Goal: Task Accomplishment & Management: Manage account settings

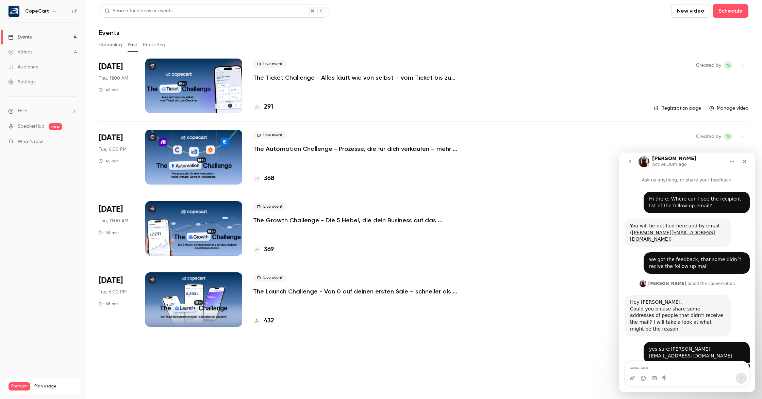
scroll to position [668, 0]
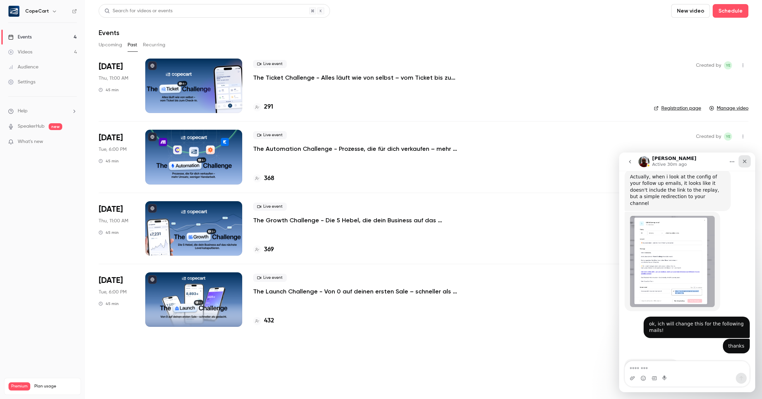
click at [743, 162] on icon "Close" at bounding box center [745, 162] width 4 height 4
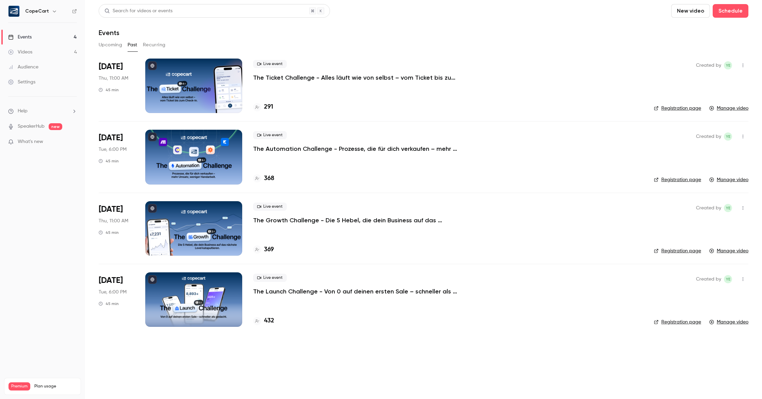
click at [43, 55] on link "Videos 4" at bounding box center [42, 52] width 85 height 15
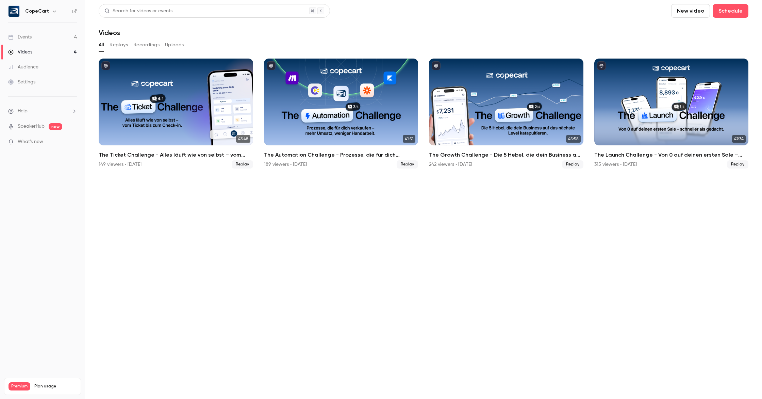
click at [44, 42] on link "Events 4" at bounding box center [42, 37] width 85 height 15
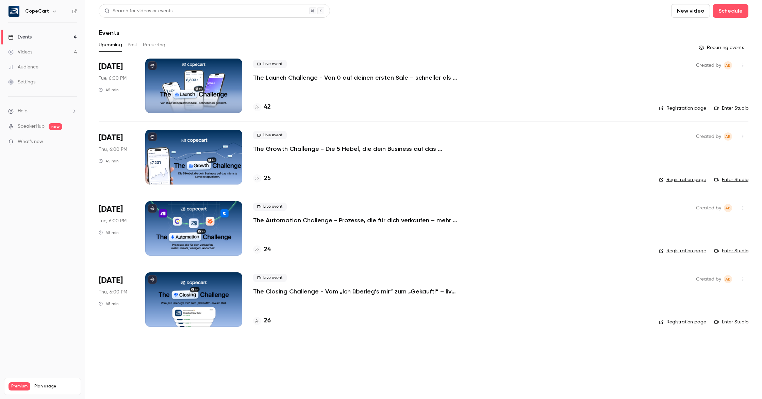
click at [177, 71] on div at bounding box center [193, 86] width 97 height 54
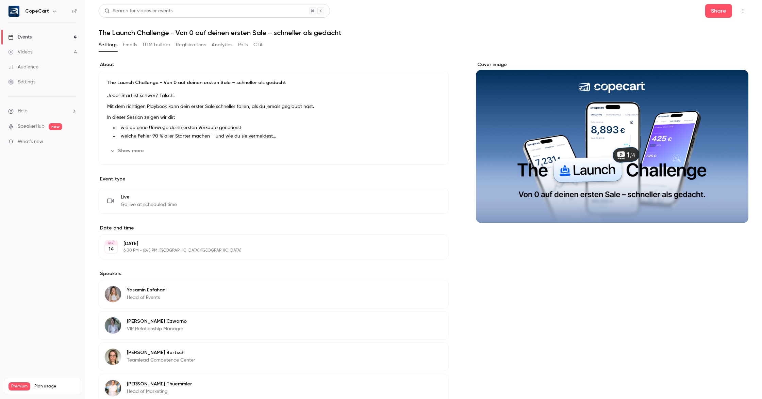
click at [127, 43] on button "Emails" at bounding box center [130, 44] width 14 height 11
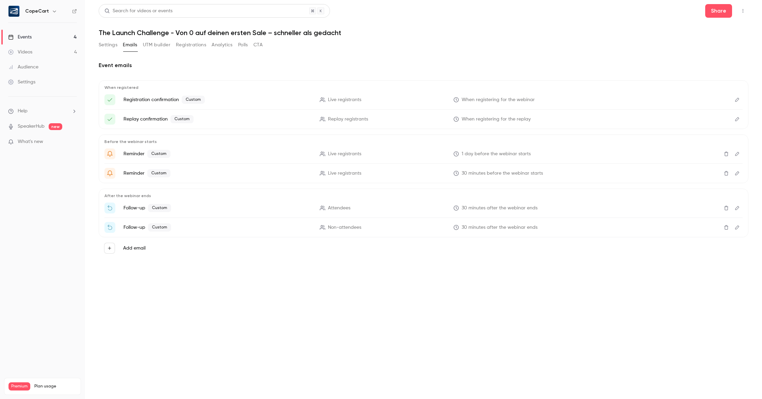
click at [49, 37] on link "Events 4" at bounding box center [42, 37] width 85 height 15
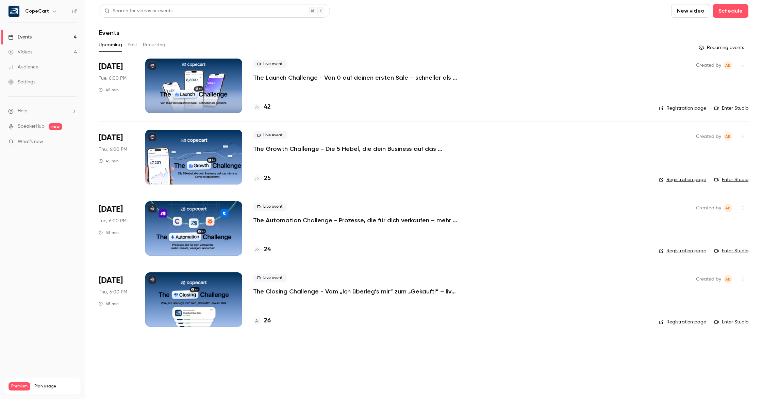
click at [133, 43] on button "Past" at bounding box center [133, 44] width 10 height 11
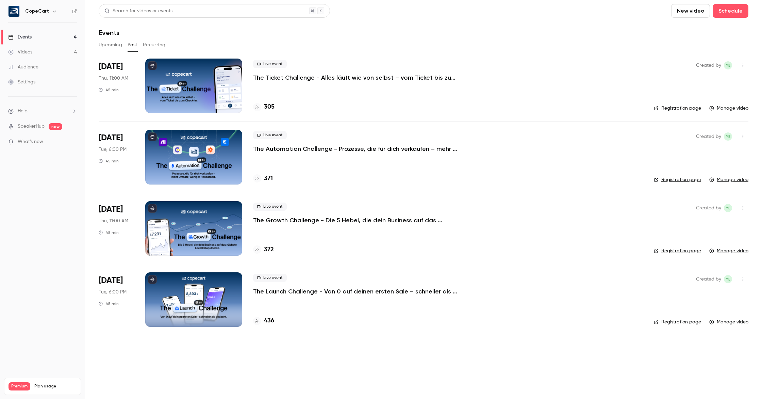
click at [174, 75] on div at bounding box center [193, 86] width 97 height 54
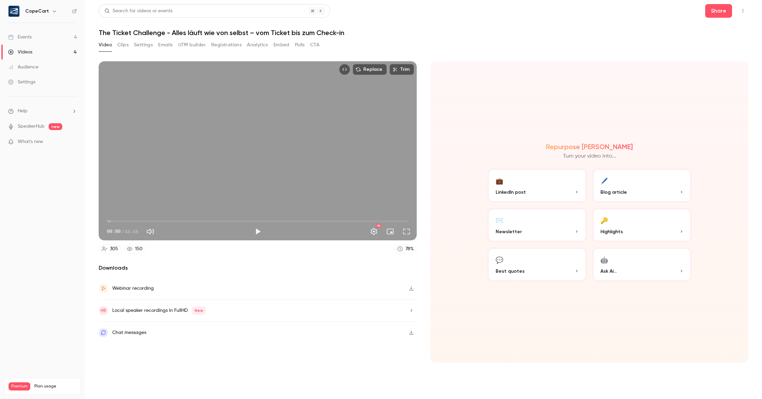
click at [413, 289] on icon "button" at bounding box center [411, 288] width 5 height 5
click at [46, 85] on link "Settings" at bounding box center [42, 82] width 85 height 15
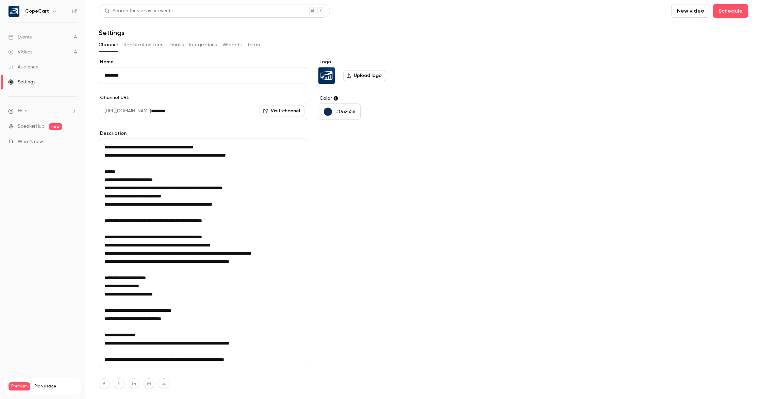
click at [255, 45] on button "Team" at bounding box center [253, 44] width 13 height 11
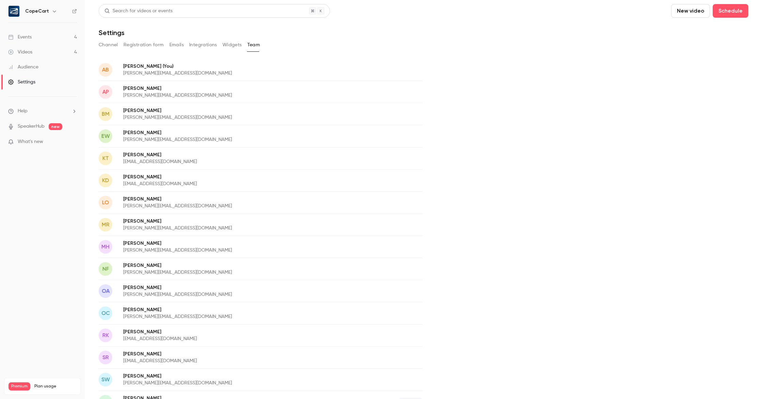
scroll to position [18, 0]
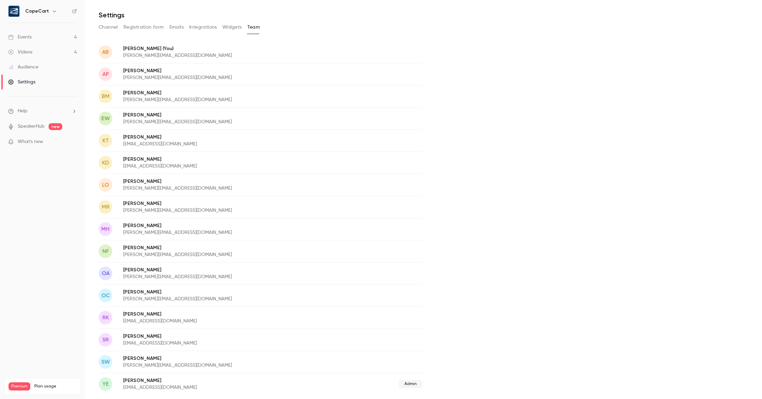
click at [36, 37] on link "Events 4" at bounding box center [42, 37] width 85 height 15
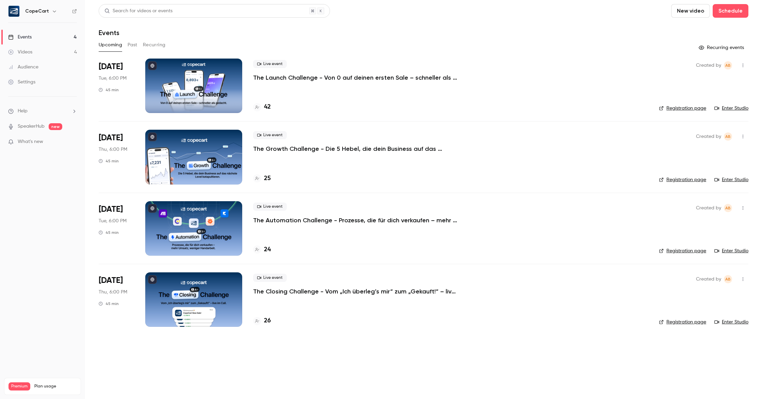
click at [283, 78] on p "The Launch Challenge - Von 0 auf deinen ersten Sale – schneller als gedacht" at bounding box center [355, 78] width 204 height 8
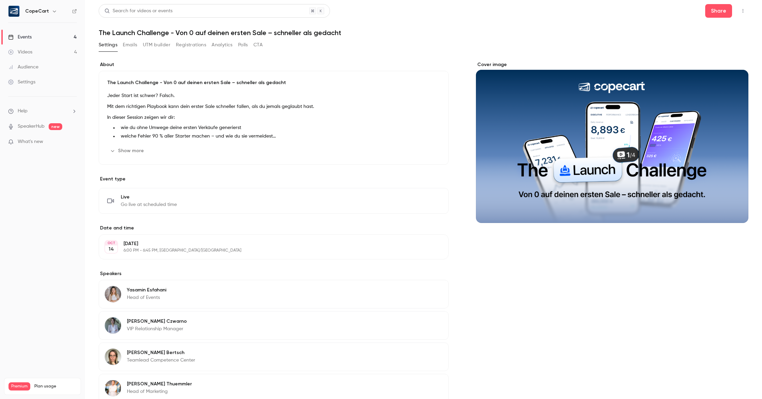
click at [225, 37] on div "Search for videos or events Share The Launch Challenge - Von 0 auf deinen erste…" at bounding box center [424, 237] width 650 height 467
click at [225, 35] on h1 "The Launch Challenge - Von 0 auf deinen ersten Sale – schneller als gedacht" at bounding box center [424, 33] width 650 height 8
click at [225, 34] on h1 "The Launch Challenge - Von 0 auf deinen ersten Sale – schneller als gedacht" at bounding box center [424, 33] width 650 height 8
click at [235, 33] on h1 "The Launch Challenge - Von 0 auf deinen ersten Sale – schneller als gedacht" at bounding box center [424, 33] width 650 height 8
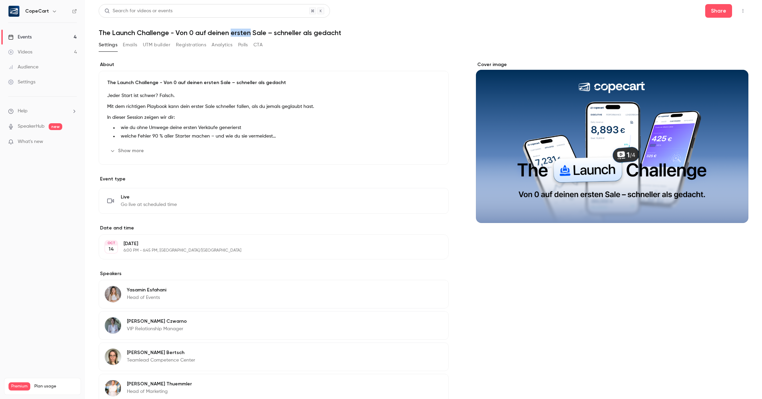
click at [235, 33] on h1 "The Launch Challenge - Von 0 auf deinen ersten Sale – schneller als gedacht" at bounding box center [424, 33] width 650 height 8
click at [43, 36] on link "Events 4" at bounding box center [42, 37] width 85 height 15
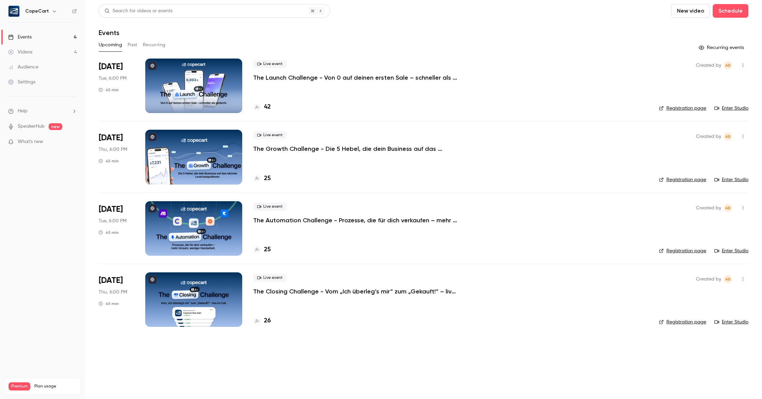
click at [176, 74] on div at bounding box center [193, 86] width 97 height 54
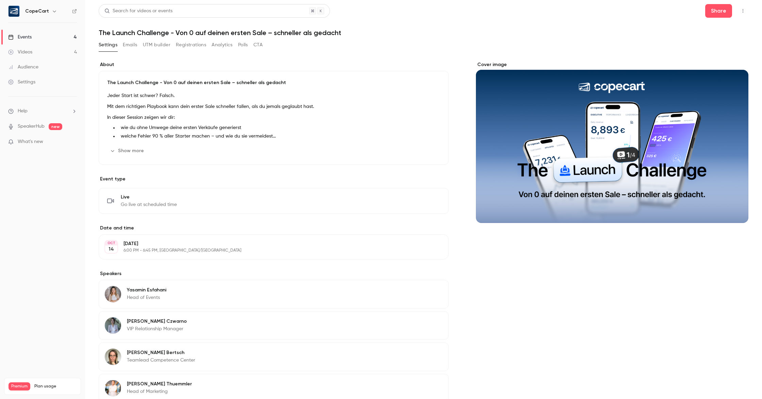
click at [744, 13] on button "button" at bounding box center [743, 10] width 11 height 11
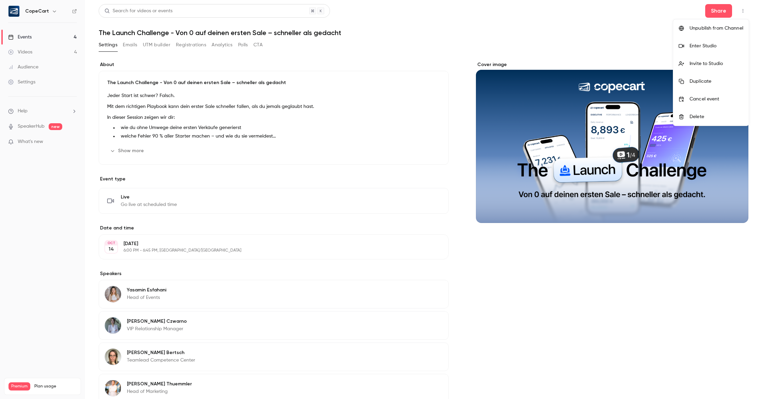
click at [500, 19] on div at bounding box center [381, 199] width 762 height 399
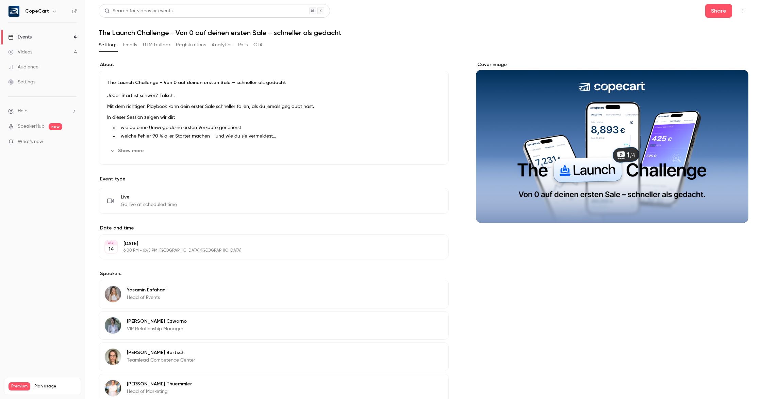
click at [131, 44] on button "Emails" at bounding box center [130, 44] width 14 height 11
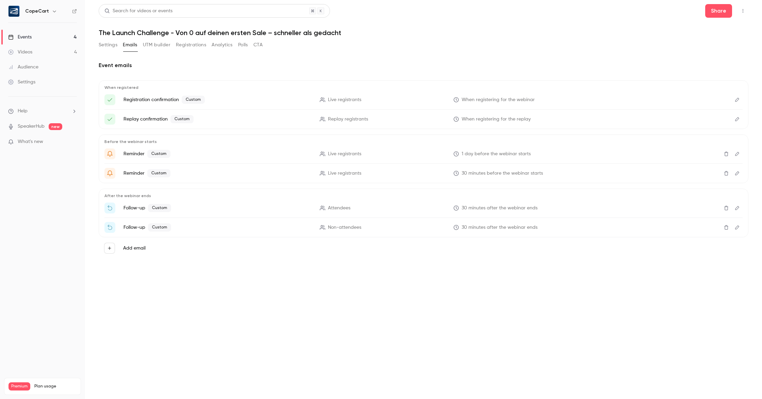
click at [737, 228] on icon "Edit" at bounding box center [737, 227] width 5 height 5
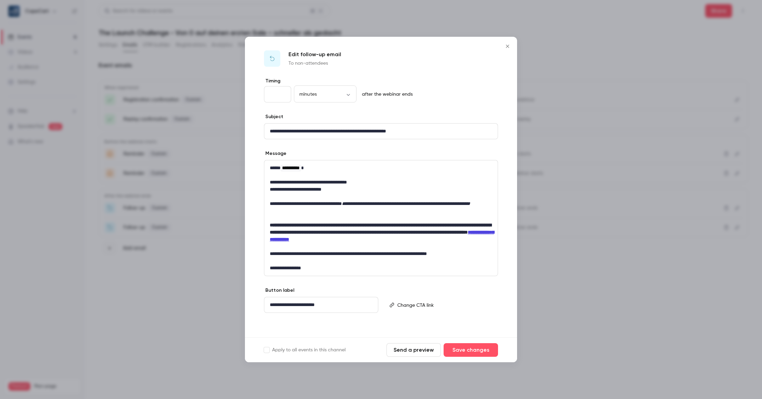
click at [435, 302] on p "editor" at bounding box center [444, 304] width 95 height 7
click at [472, 352] on button "Save changes" at bounding box center [471, 350] width 54 height 14
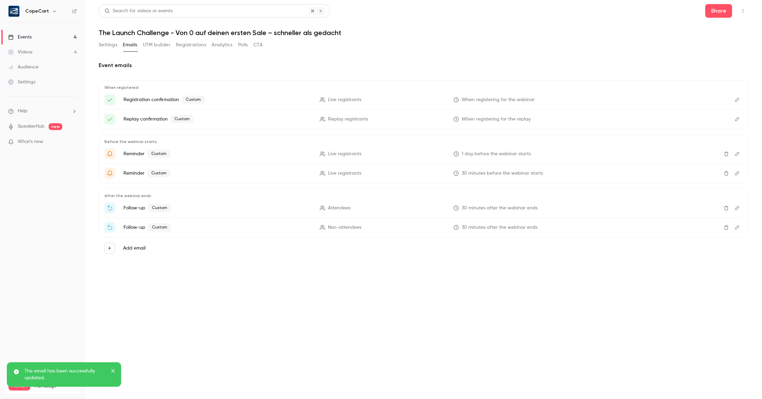
click at [737, 209] on icon "Edit" at bounding box center [737, 208] width 5 height 5
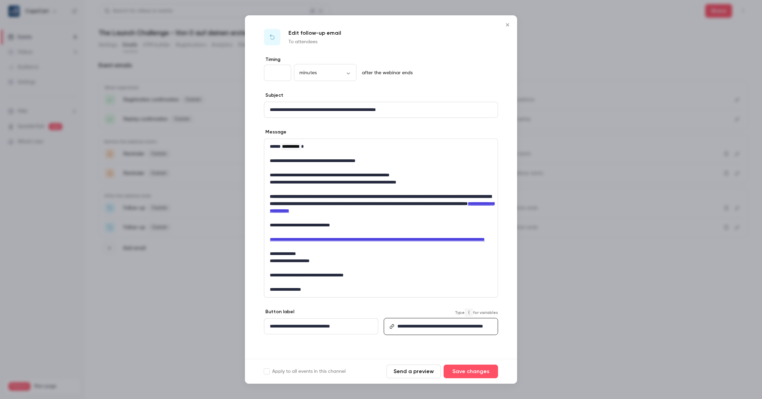
click at [449, 328] on link "**********" at bounding box center [440, 326] width 86 height 5
click at [478, 374] on button "Save changes" at bounding box center [471, 371] width 54 height 14
click at [476, 372] on button "Save changes" at bounding box center [471, 371] width 54 height 14
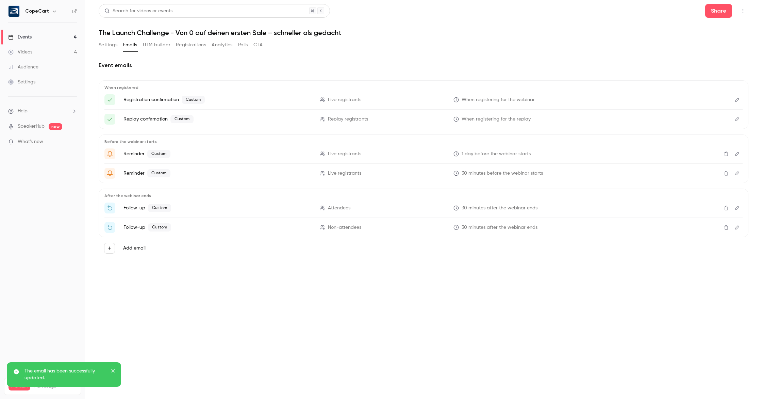
click at [738, 119] on icon "Edit" at bounding box center [737, 119] width 5 height 5
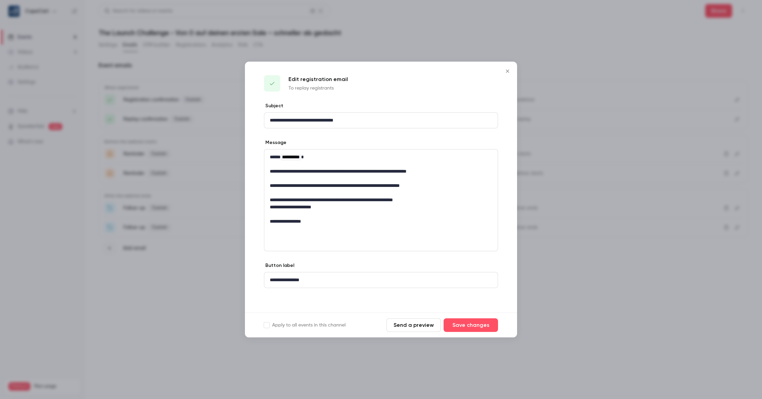
click at [507, 71] on icon "Close" at bounding box center [507, 70] width 3 height 3
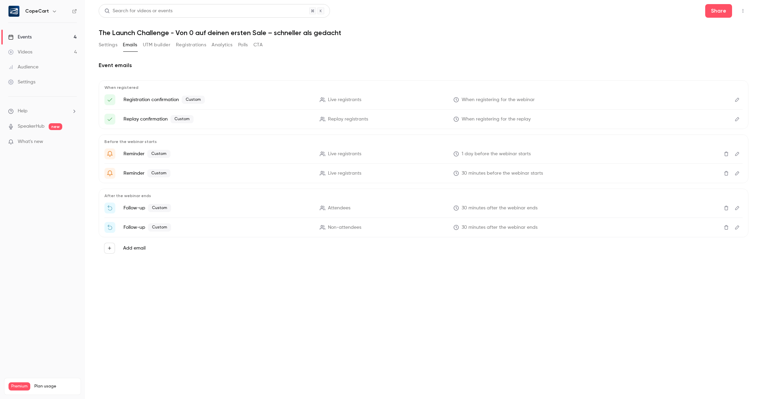
click at [40, 36] on link "Events 4" at bounding box center [42, 37] width 85 height 15
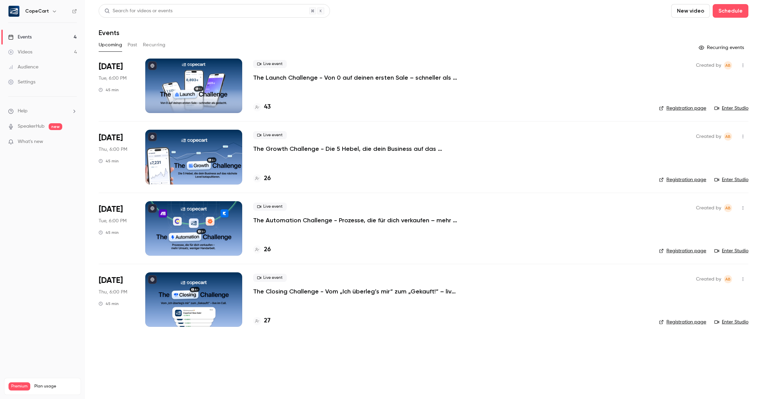
click at [209, 89] on div at bounding box center [193, 86] width 97 height 54
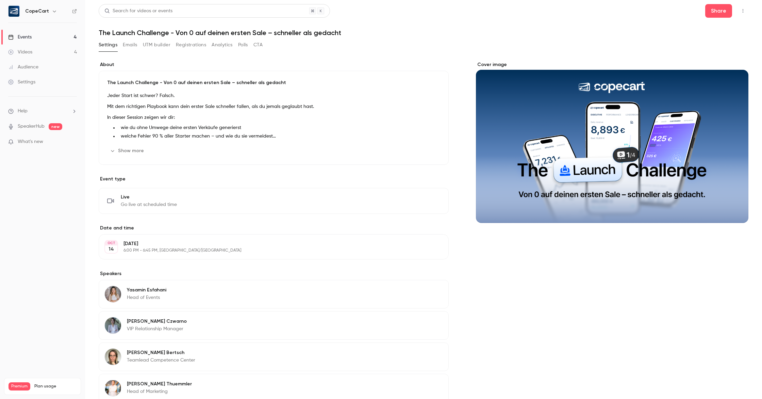
click at [133, 45] on button "Emails" at bounding box center [130, 44] width 14 height 11
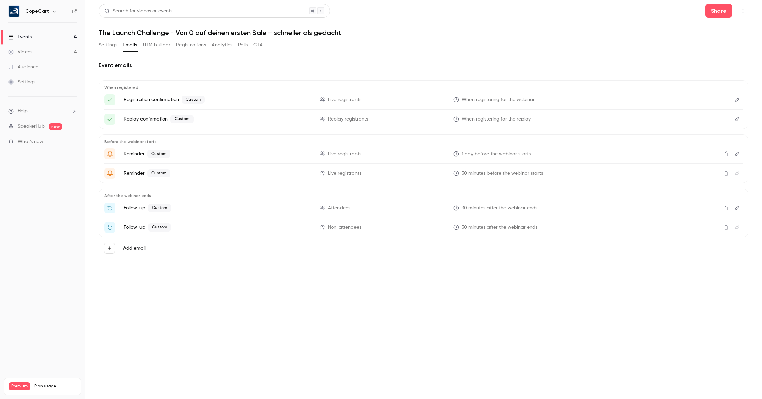
click at [739, 228] on icon "Edit" at bounding box center [737, 227] width 5 height 5
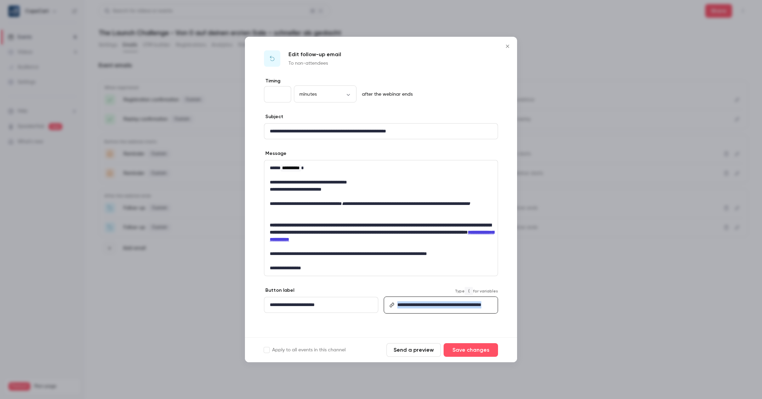
drag, startPoint x: 397, startPoint y: 304, endPoint x: 497, endPoint y: 310, distance: 100.6
click at [497, 310] on div "**********" at bounding box center [446, 305] width 103 height 16
copy link "**********"
click at [475, 351] on button "Save changes" at bounding box center [471, 350] width 54 height 14
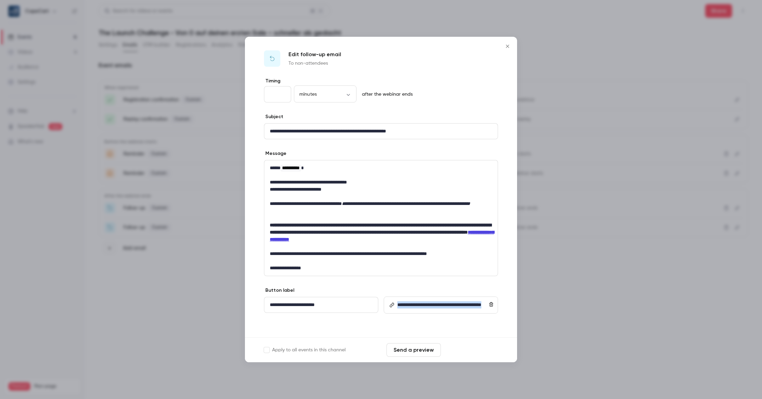
click at [476, 351] on button "Save changes" at bounding box center [471, 350] width 54 height 14
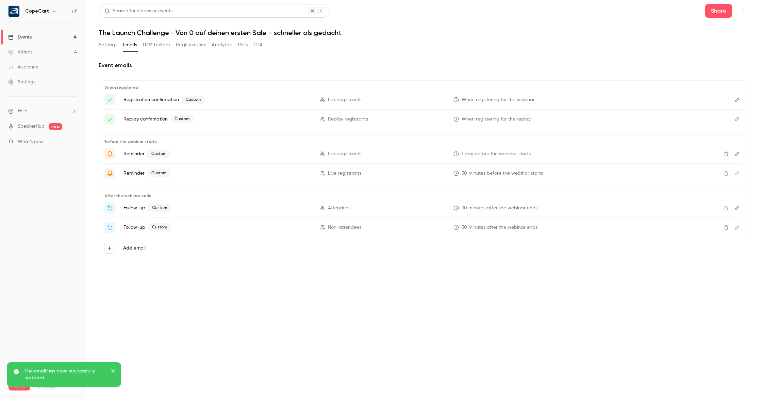
click at [51, 34] on link "Events 4" at bounding box center [42, 37] width 85 height 15
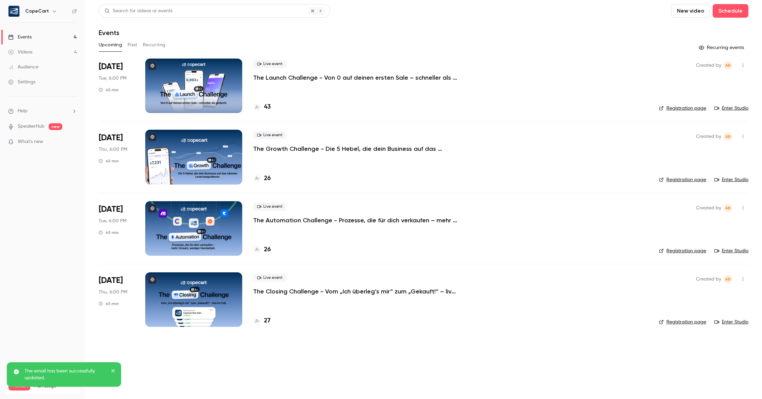
click at [203, 147] on div at bounding box center [193, 157] width 97 height 54
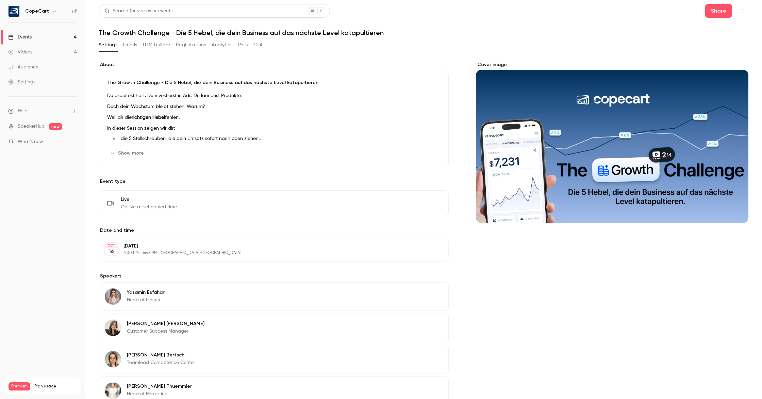
click at [131, 45] on button "Emails" at bounding box center [130, 44] width 14 height 11
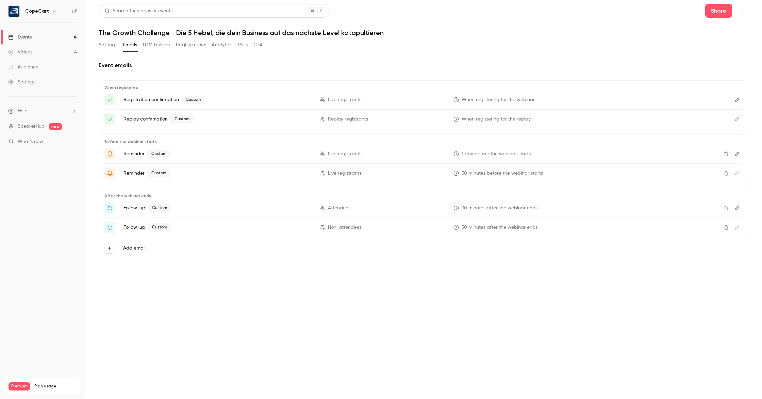
click at [738, 225] on icon "Edit" at bounding box center [737, 227] width 5 height 5
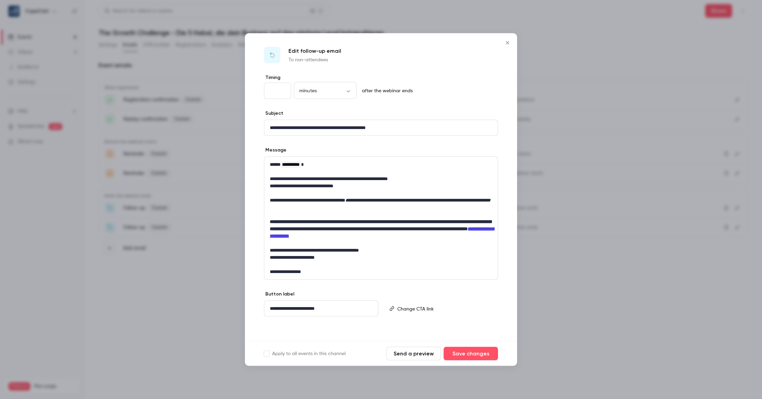
click at [422, 308] on p "editor" at bounding box center [444, 308] width 95 height 7
click at [485, 355] on button "Save changes" at bounding box center [471, 354] width 54 height 14
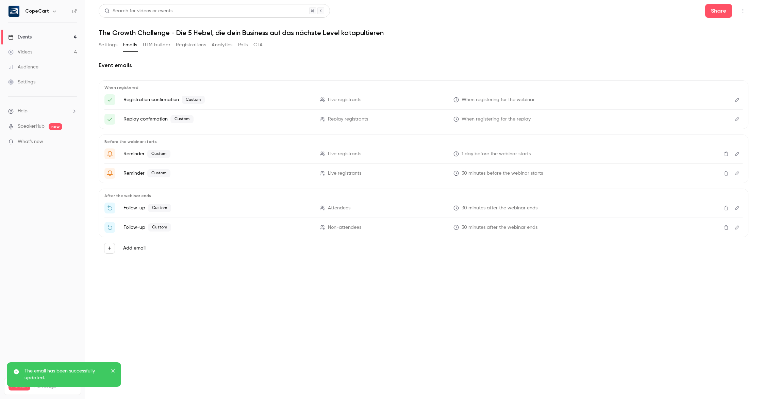
click at [738, 207] on icon "Edit" at bounding box center [737, 208] width 5 height 5
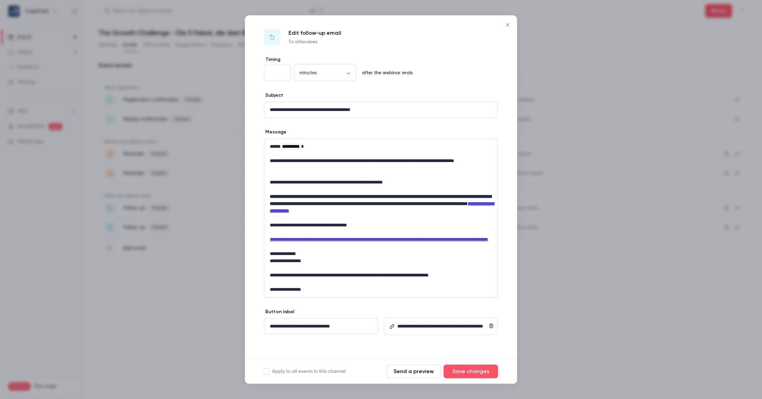
scroll to position [6, 0]
click at [508, 24] on icon "Close" at bounding box center [507, 24] width 3 height 3
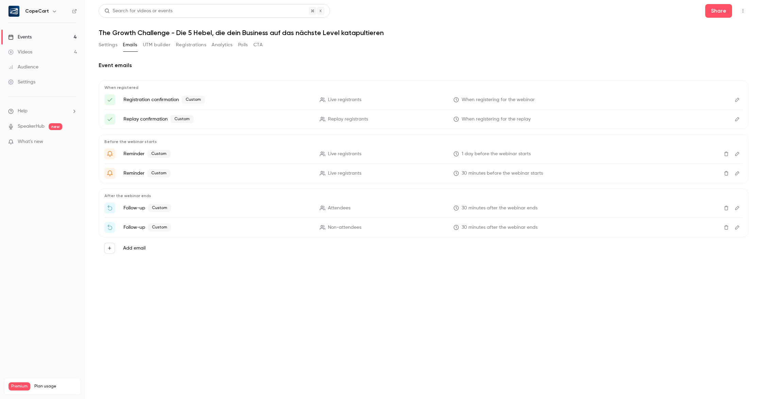
click at [51, 37] on link "Events 4" at bounding box center [42, 37] width 85 height 15
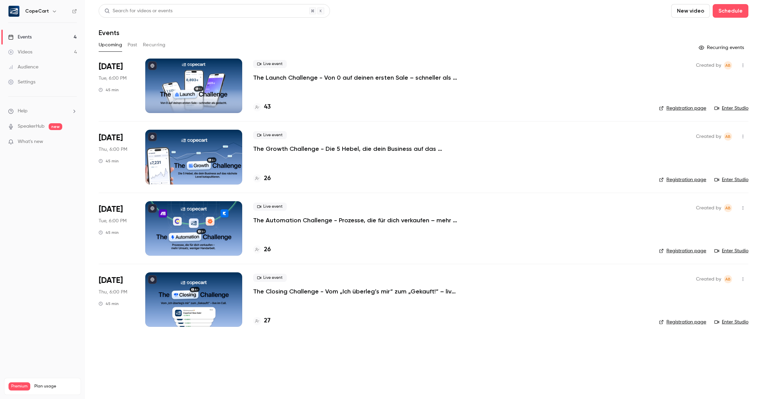
click at [203, 164] on div at bounding box center [193, 157] width 97 height 54
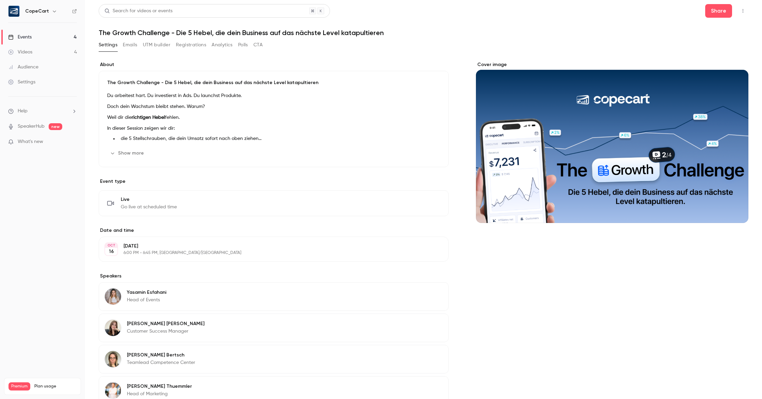
click at [128, 43] on button "Emails" at bounding box center [130, 44] width 14 height 11
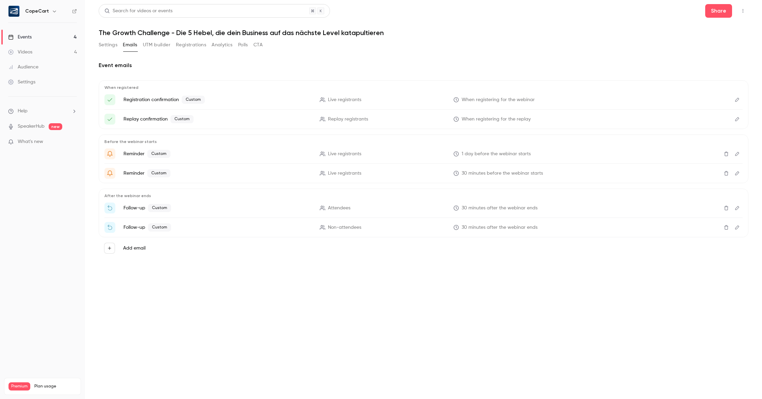
click at [735, 229] on icon "Edit" at bounding box center [737, 227] width 5 height 5
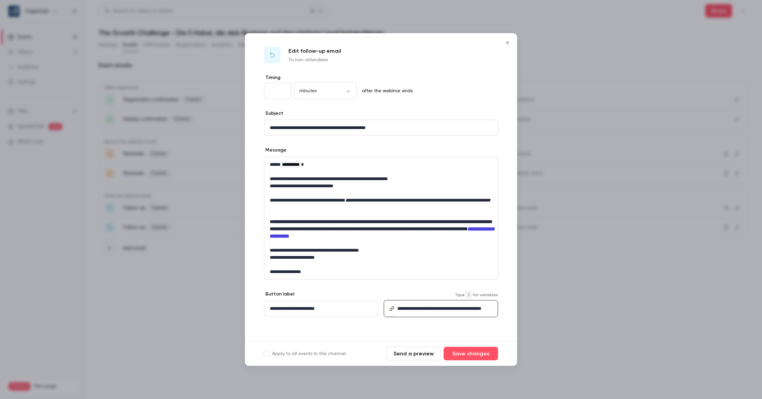
click at [424, 308] on link "**********" at bounding box center [439, 308] width 84 height 5
click at [475, 352] on button "Save changes" at bounding box center [471, 354] width 54 height 14
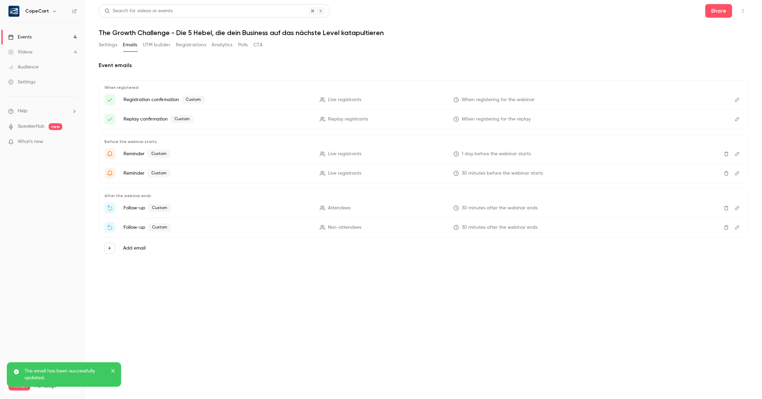
click at [54, 37] on link "Events 4" at bounding box center [42, 37] width 85 height 15
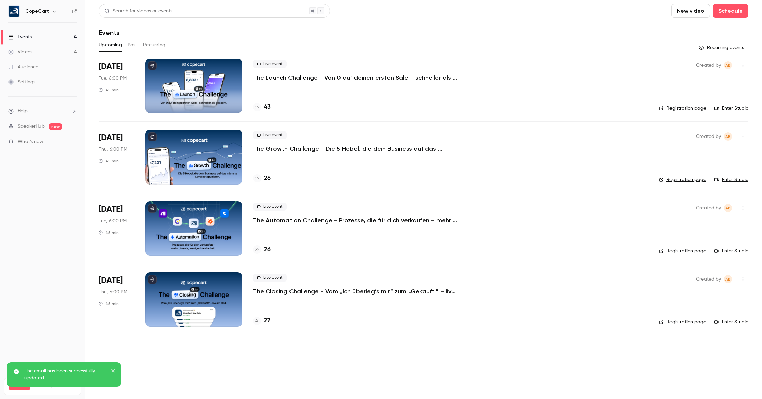
click at [211, 239] on div at bounding box center [193, 228] width 97 height 54
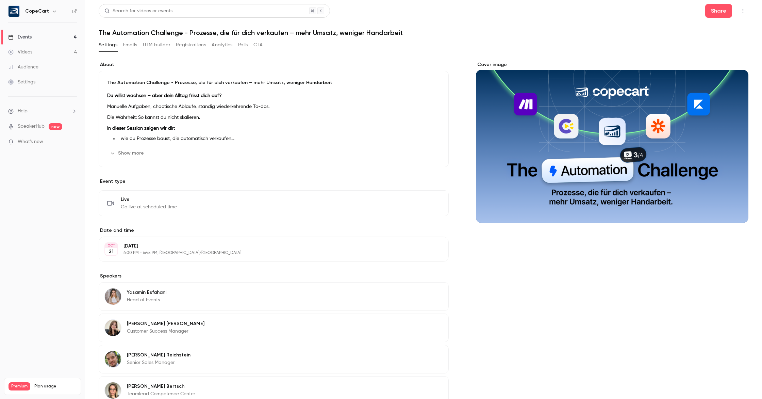
click at [132, 46] on button "Emails" at bounding box center [130, 44] width 14 height 11
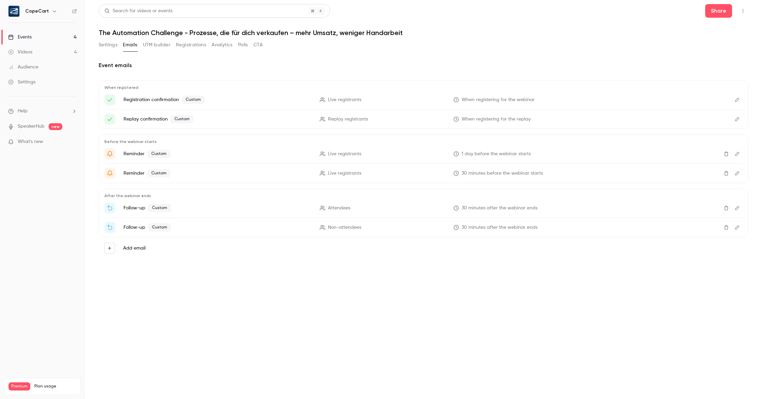
click at [736, 228] on icon "Edit" at bounding box center [737, 227] width 5 height 5
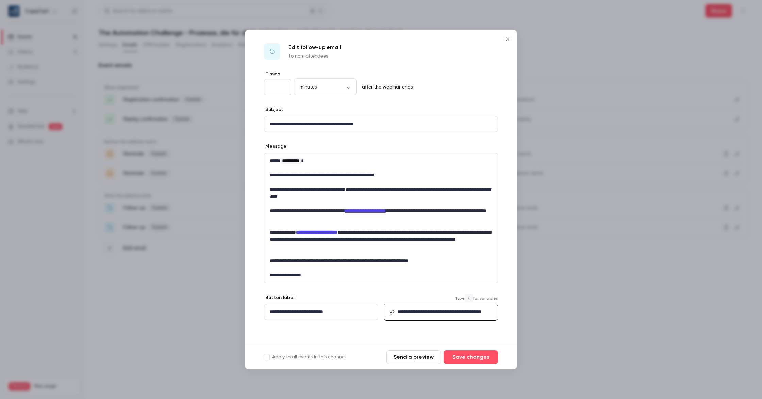
click at [422, 316] on div "**********" at bounding box center [446, 312] width 103 height 16
click at [477, 357] on button "Save changes" at bounding box center [471, 357] width 54 height 14
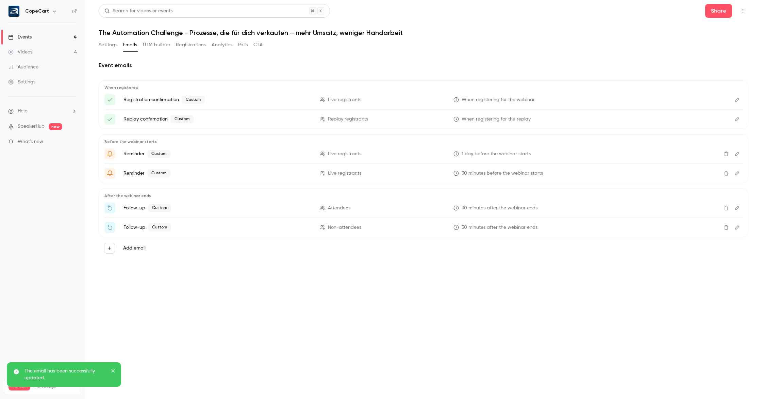
click at [739, 209] on icon "Edit" at bounding box center [737, 208] width 5 height 5
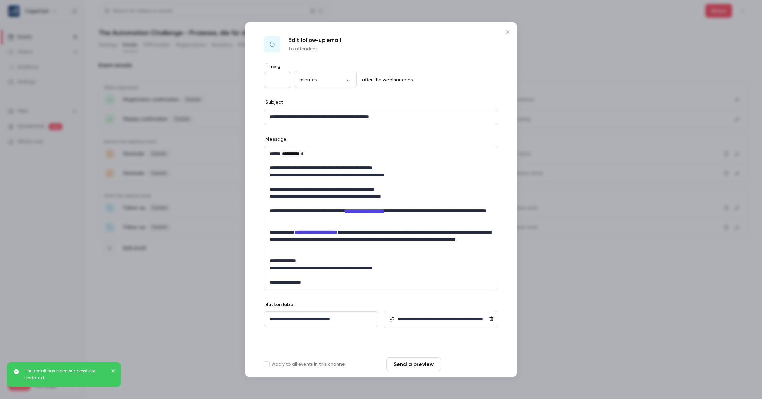
click at [491, 366] on button "Save changes" at bounding box center [471, 364] width 54 height 14
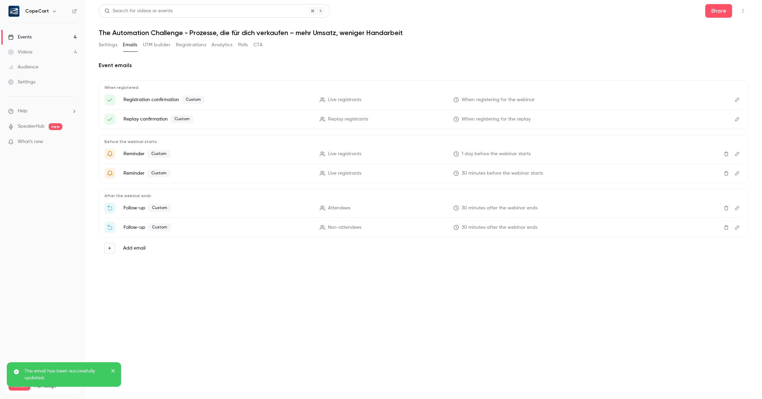
click at [736, 174] on icon "Edit" at bounding box center [737, 173] width 5 height 5
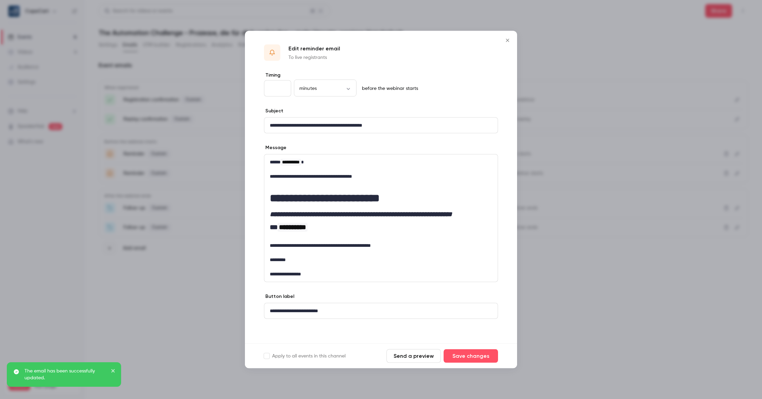
click at [509, 40] on icon "Close" at bounding box center [508, 40] width 8 height 5
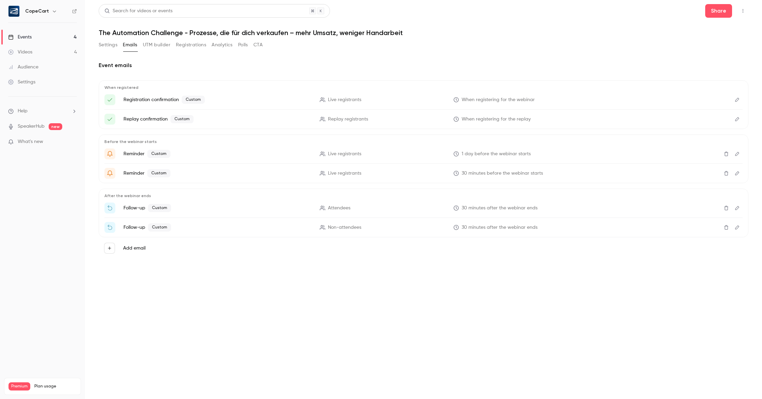
click at [43, 37] on link "Events 4" at bounding box center [42, 37] width 85 height 15
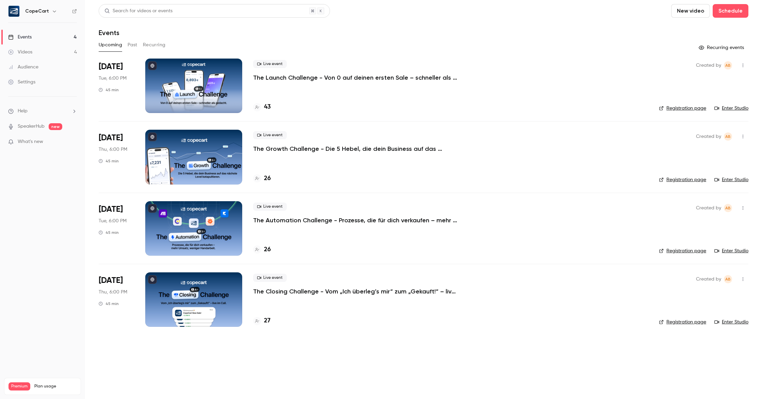
click at [228, 294] on div at bounding box center [193, 299] width 97 height 54
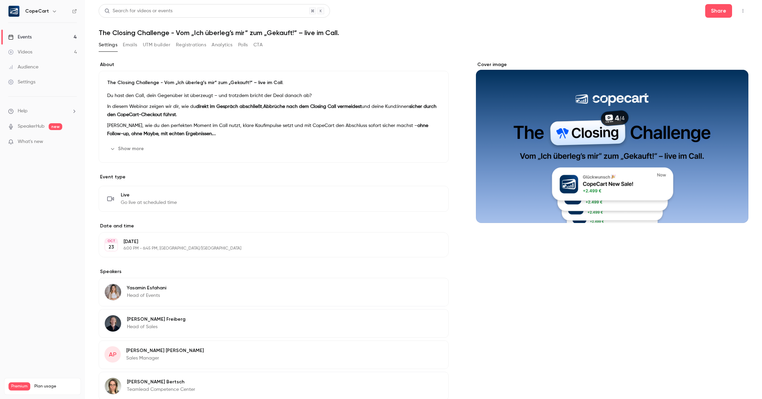
click at [133, 45] on button "Emails" at bounding box center [130, 44] width 14 height 11
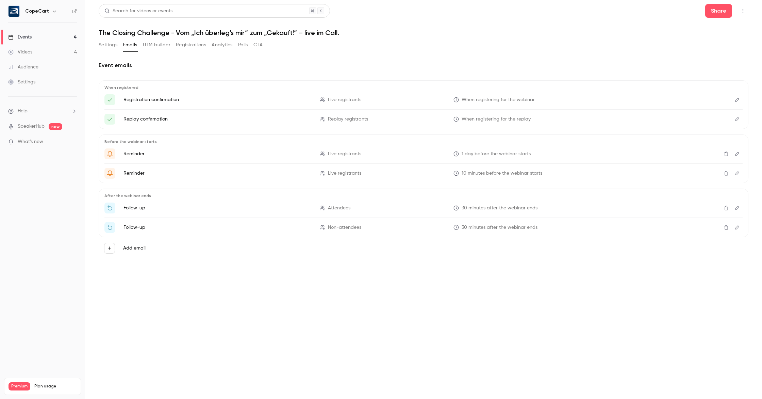
click at [739, 229] on icon "Edit" at bounding box center [737, 227] width 5 height 5
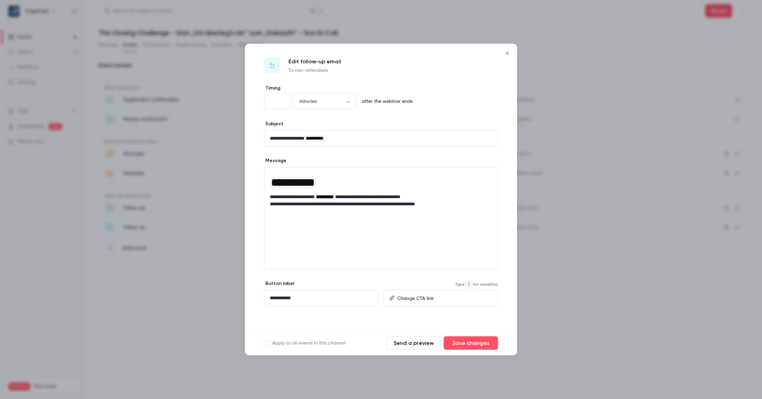
click at [424, 294] on p "editor" at bounding box center [444, 297] width 95 height 7
click at [477, 344] on button "Save changes" at bounding box center [471, 343] width 54 height 14
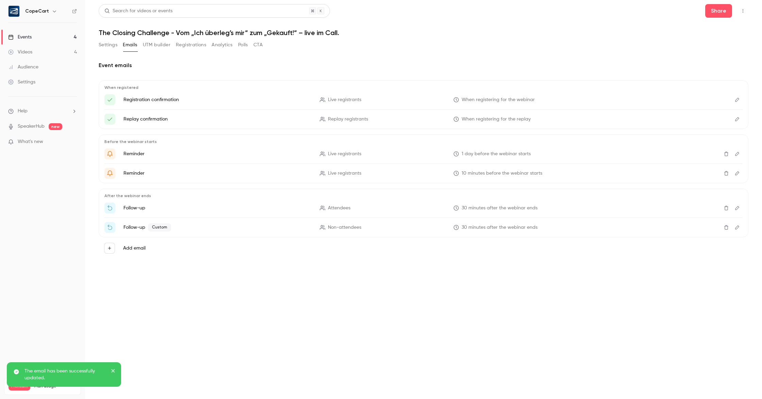
click at [737, 99] on icon "Edit" at bounding box center [737, 100] width 4 height 4
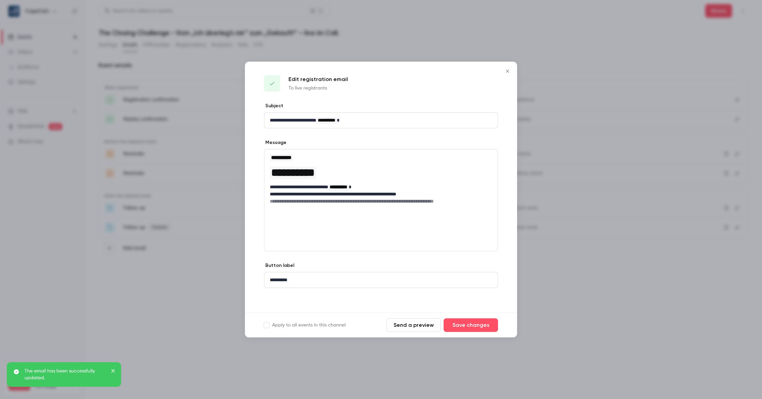
click at [509, 70] on icon "Close" at bounding box center [508, 70] width 8 height 5
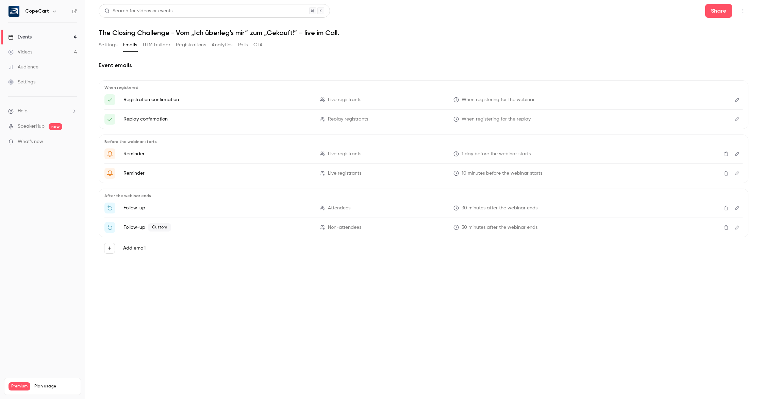
click at [735, 99] on icon "Edit" at bounding box center [737, 99] width 5 height 5
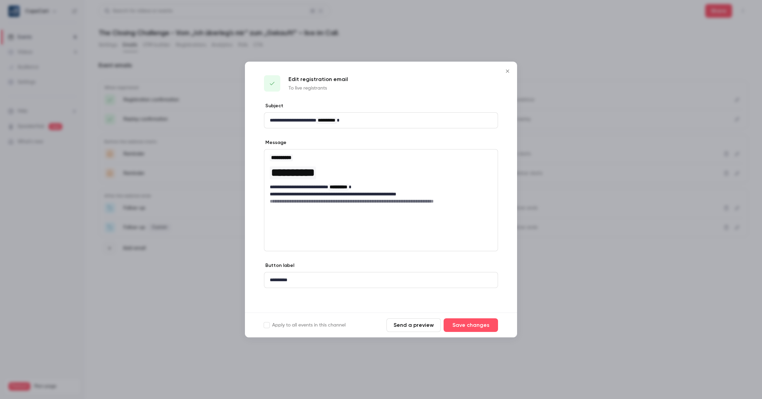
click at [510, 72] on icon "Close" at bounding box center [508, 70] width 8 height 5
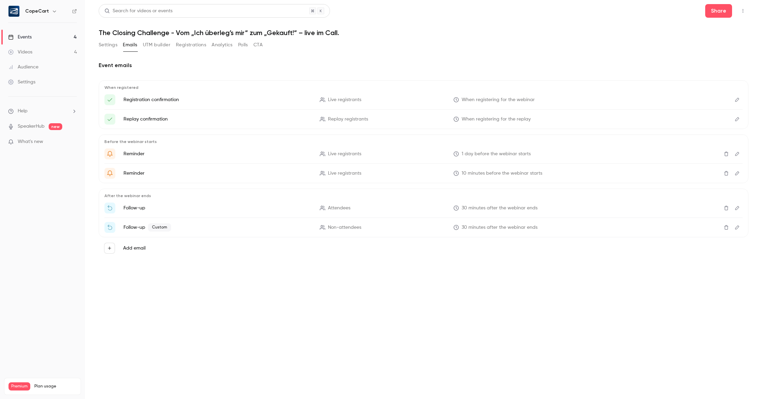
click at [103, 46] on button "Settings" at bounding box center [108, 44] width 19 height 11
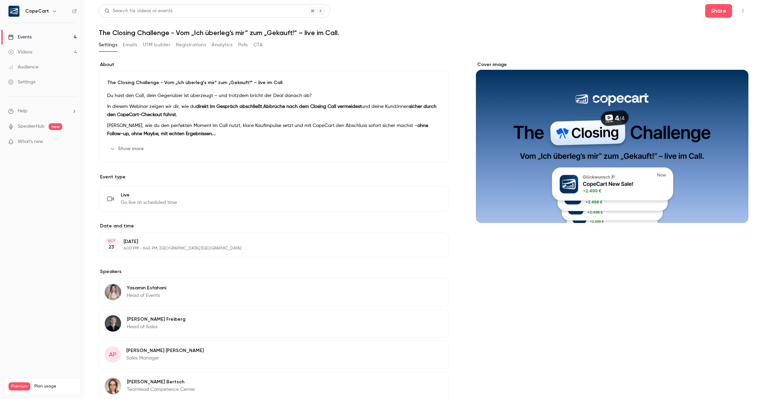
click at [133, 46] on button "Emails" at bounding box center [130, 44] width 14 height 11
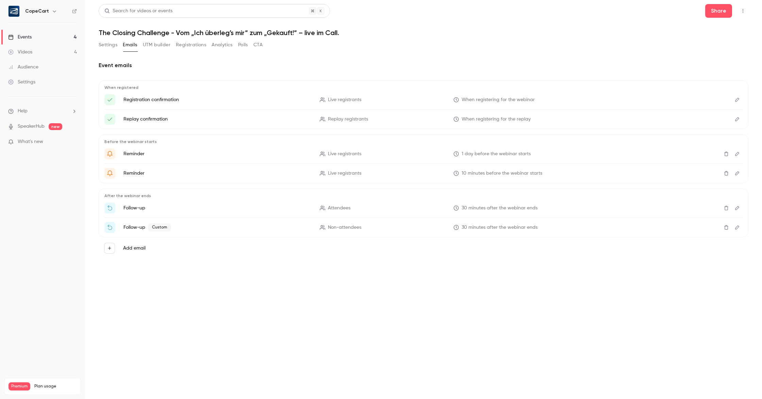
click at [736, 120] on icon "Edit" at bounding box center [737, 119] width 5 height 5
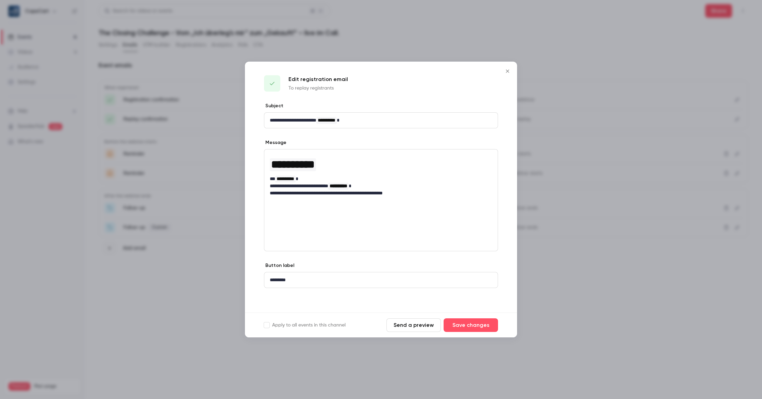
click at [508, 70] on icon "Close" at bounding box center [507, 70] width 3 height 3
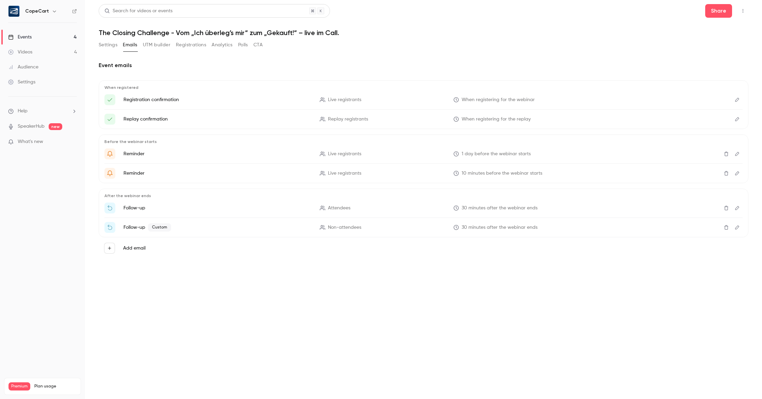
click at [738, 228] on icon "Edit" at bounding box center [737, 227] width 5 height 5
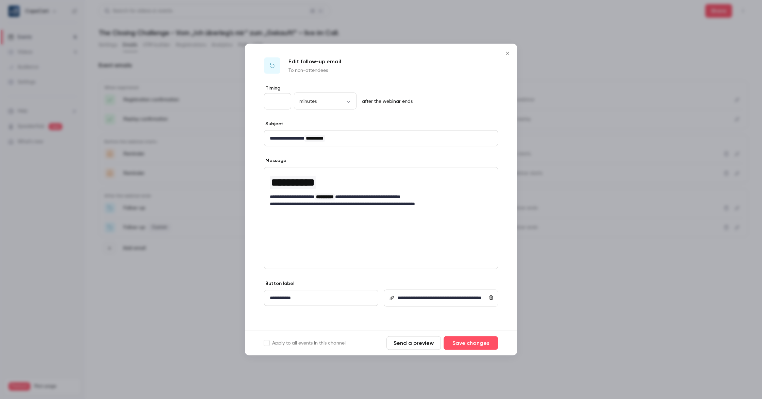
click at [508, 52] on icon "Close" at bounding box center [508, 53] width 8 height 5
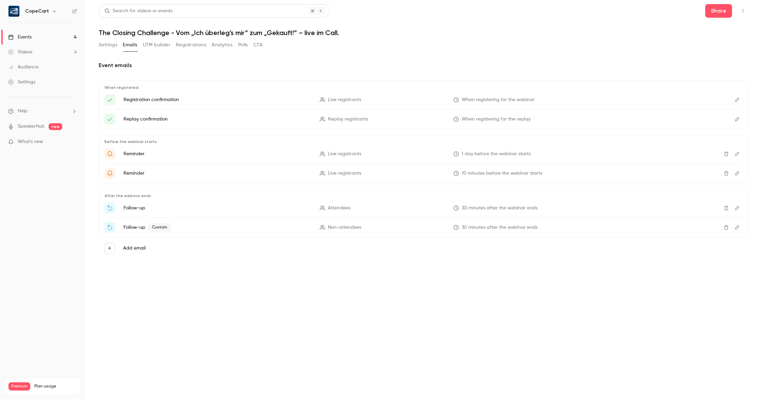
click at [736, 210] on icon "Edit" at bounding box center [737, 208] width 4 height 4
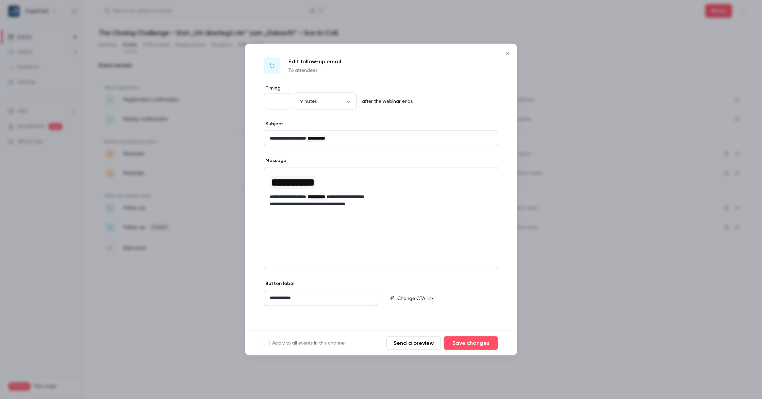
drag, startPoint x: 508, startPoint y: 53, endPoint x: 552, endPoint y: 21, distance: 54.5
click at [508, 52] on icon "Close" at bounding box center [508, 53] width 8 height 5
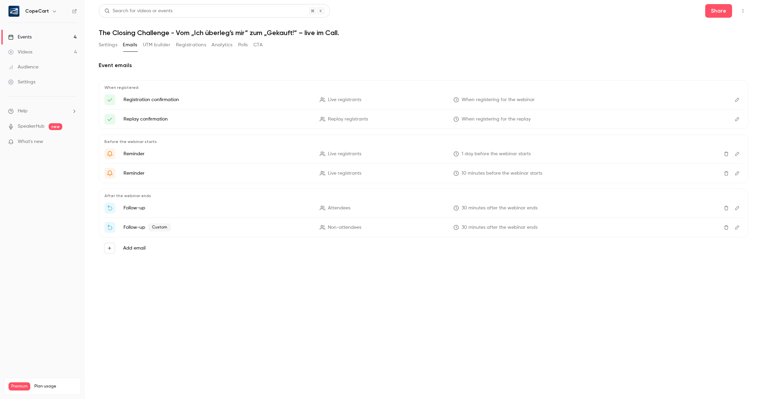
click at [553, 21] on header "Search for videos or events Share The Closing Challenge - Vom „Ich überleg’s mi…" at bounding box center [424, 20] width 650 height 33
click at [738, 229] on icon "Edit" at bounding box center [737, 227] width 5 height 5
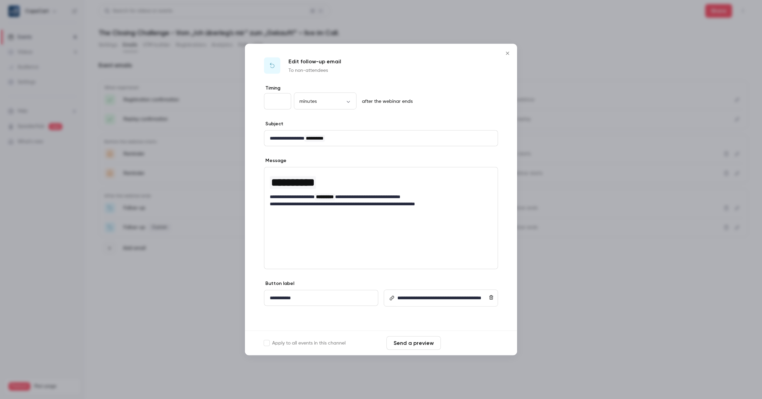
click at [473, 340] on button "Save changes" at bounding box center [471, 343] width 54 height 14
click at [509, 53] on icon "Close" at bounding box center [508, 53] width 8 height 5
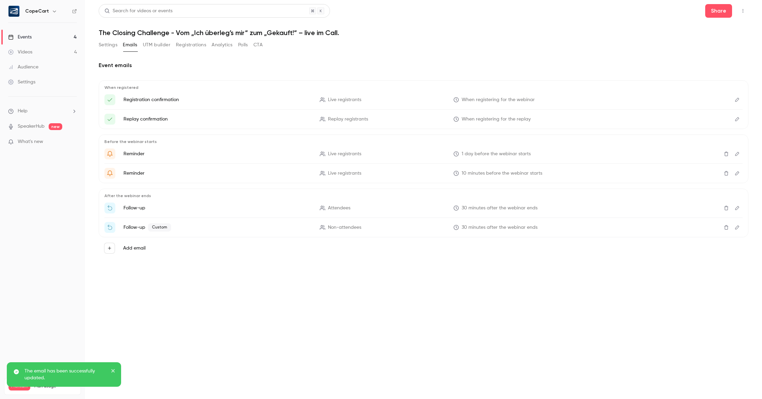
click at [107, 42] on button "Settings" at bounding box center [108, 44] width 19 height 11
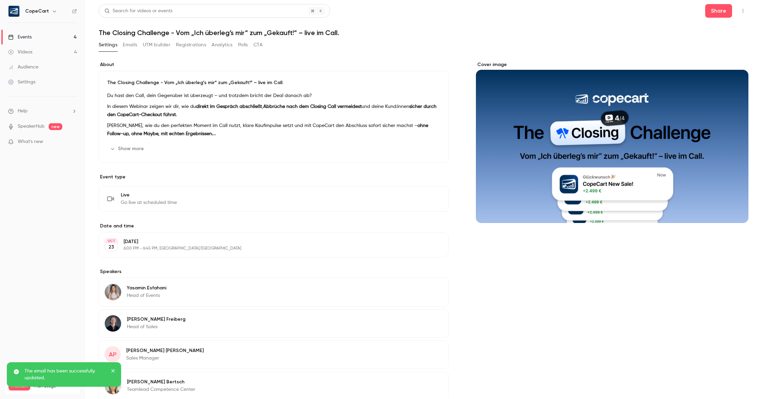
click at [29, 38] on div "Events" at bounding box center [19, 37] width 23 height 7
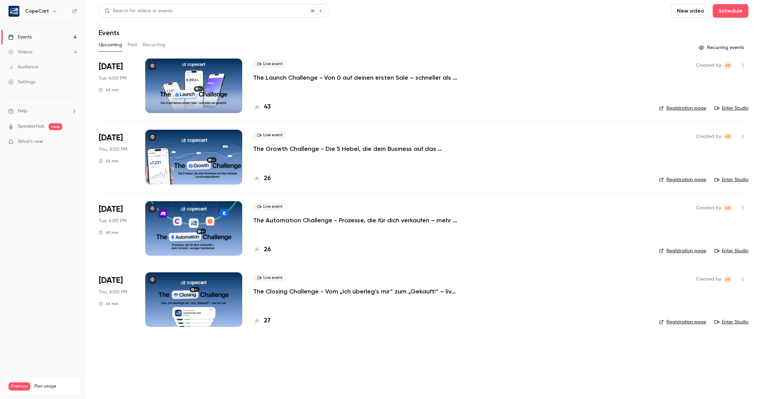
click at [170, 105] on div at bounding box center [193, 86] width 97 height 54
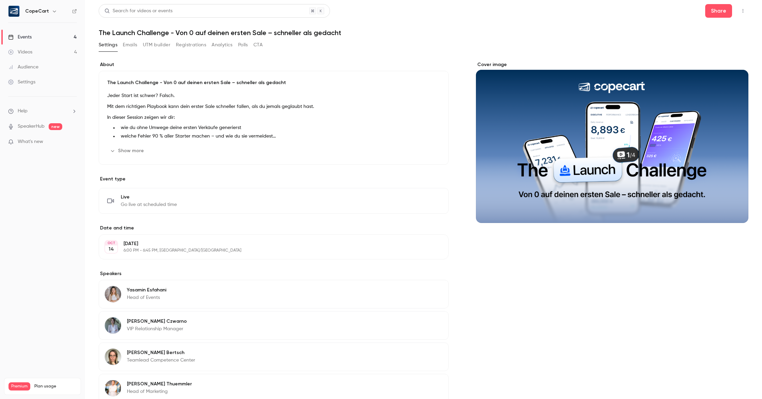
click at [129, 47] on button "Emails" at bounding box center [130, 44] width 14 height 11
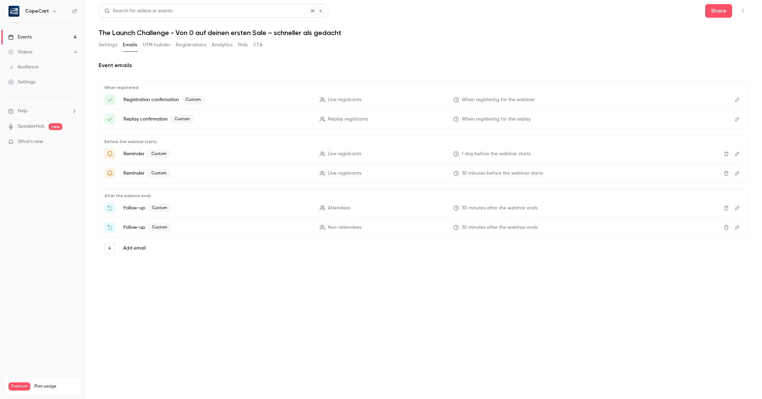
click at [739, 228] on icon "Edit" at bounding box center [737, 227] width 5 height 5
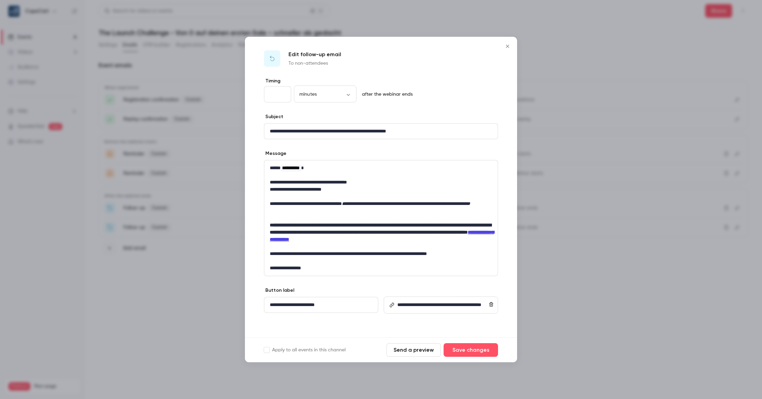
click at [508, 47] on icon "Close" at bounding box center [507, 46] width 3 height 3
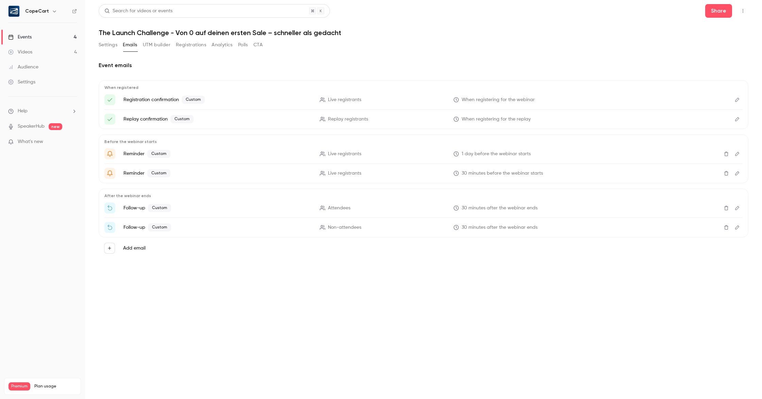
click at [48, 34] on link "Events 4" at bounding box center [42, 37] width 85 height 15
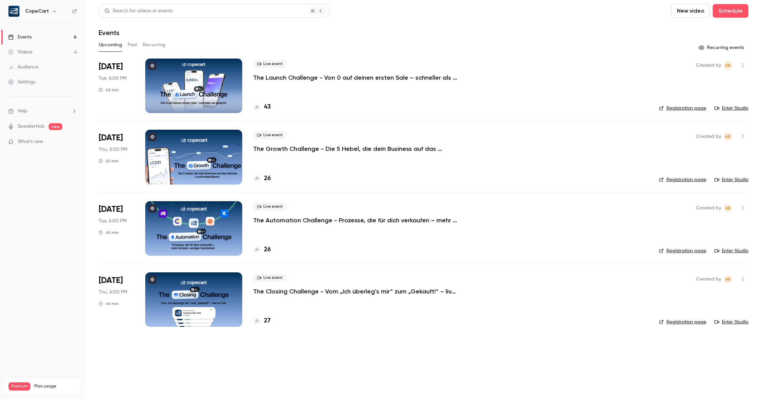
click at [171, 87] on div at bounding box center [193, 86] width 97 height 54
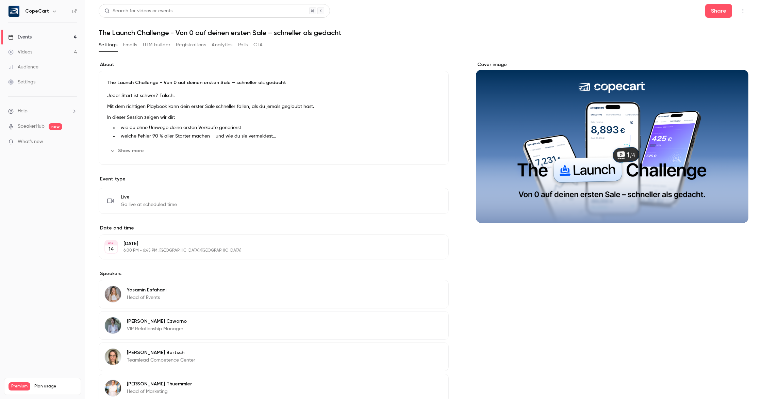
click at [49, 37] on link "Events 4" at bounding box center [42, 37] width 85 height 15
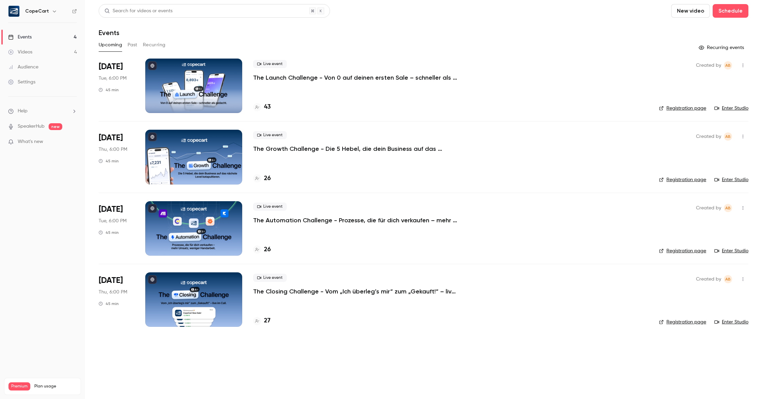
click at [49, 81] on link "Settings" at bounding box center [42, 82] width 85 height 15
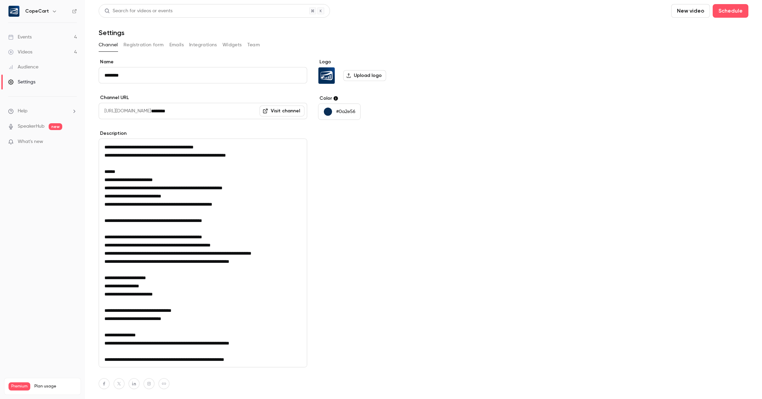
drag, startPoint x: 105, startPoint y: 146, endPoint x: 275, endPoint y: 356, distance: 270.1
click at [275, 356] on textarea "**********" at bounding box center [203, 253] width 209 height 229
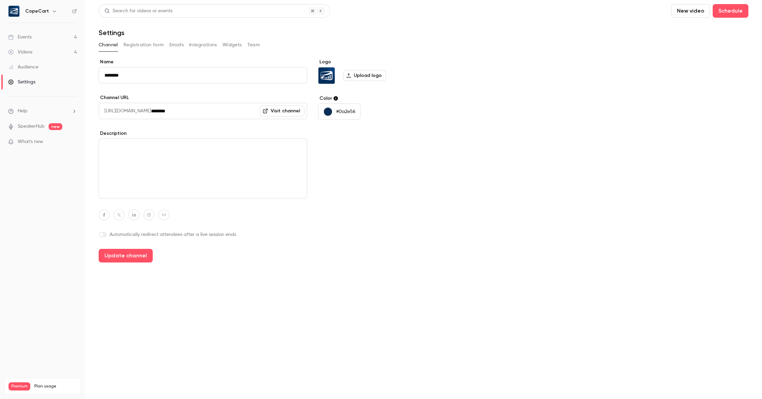
paste textarea "**********"
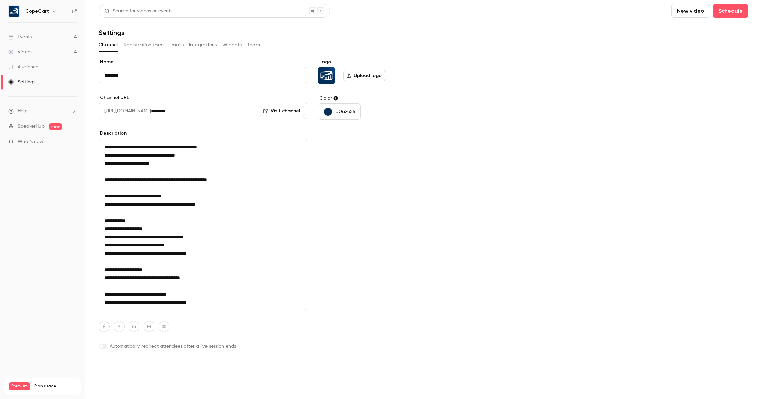
click at [135, 367] on button "Update channel" at bounding box center [126, 367] width 54 height 14
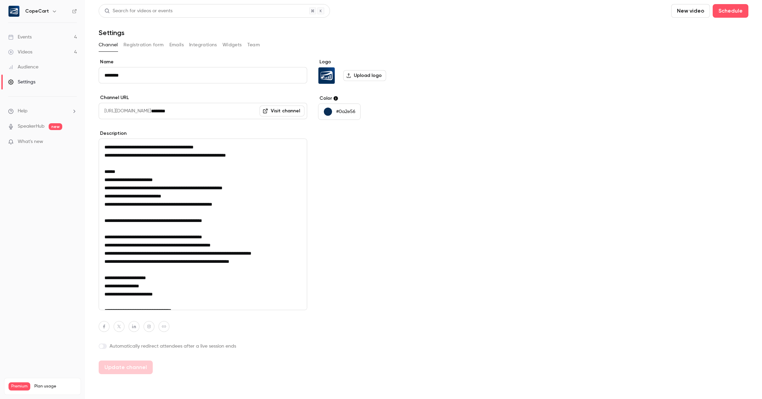
type textarea "**********"
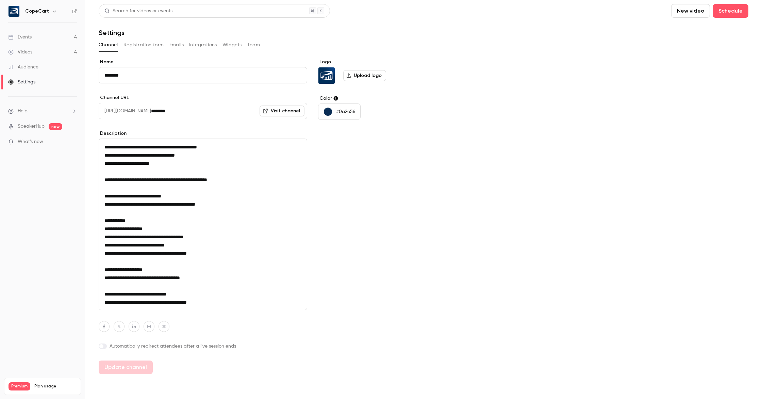
click at [283, 110] on link "Visit channel" at bounding box center [282, 110] width 45 height 11
click at [105, 328] on icon "button" at bounding box center [104, 326] width 5 height 4
click at [230, 278] on textarea "**********" at bounding box center [203, 225] width 209 height 172
click at [142, 368] on button "Update channel" at bounding box center [126, 367] width 54 height 14
click at [46, 34] on link "Events 4" at bounding box center [42, 37] width 85 height 15
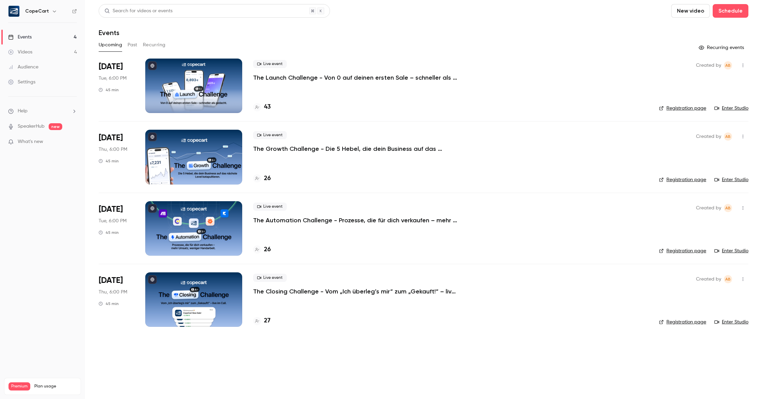
click at [128, 44] on button "Past" at bounding box center [133, 44] width 10 height 11
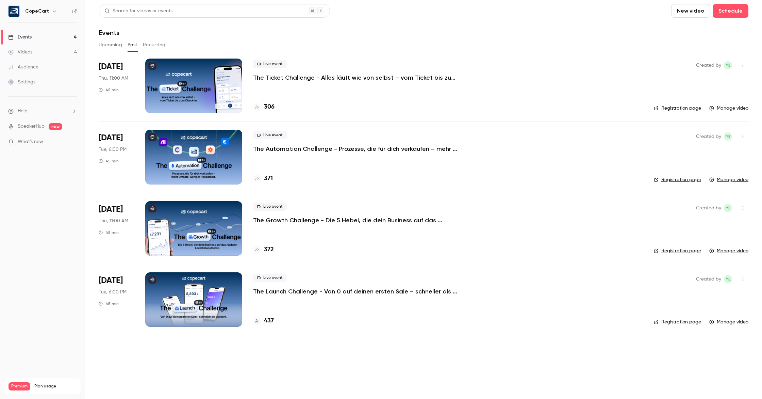
click at [195, 85] on div at bounding box center [193, 86] width 97 height 54
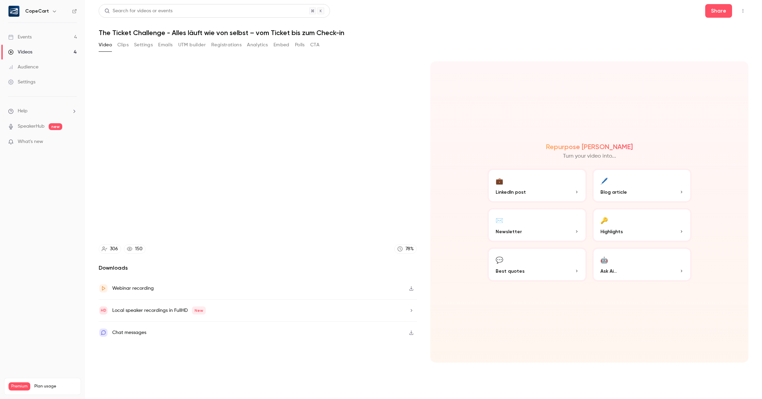
click at [315, 45] on button "CTA" at bounding box center [314, 44] width 9 height 11
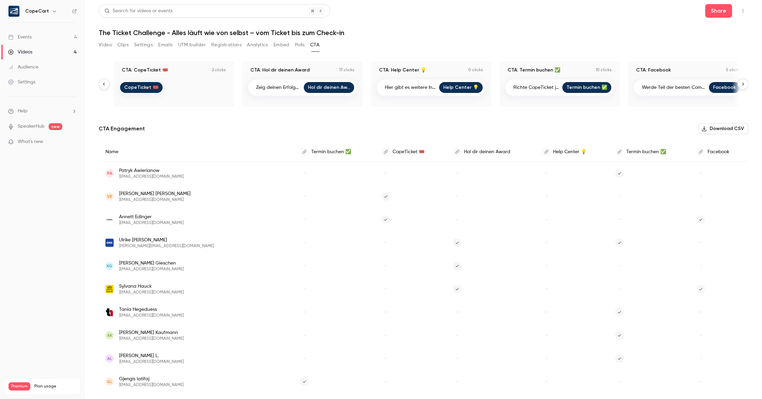
scroll to position [0, 114]
click at [719, 88] on link "Facebook" at bounding box center [724, 87] width 31 height 11
click at [44, 83] on link "Settings" at bounding box center [42, 82] width 85 height 15
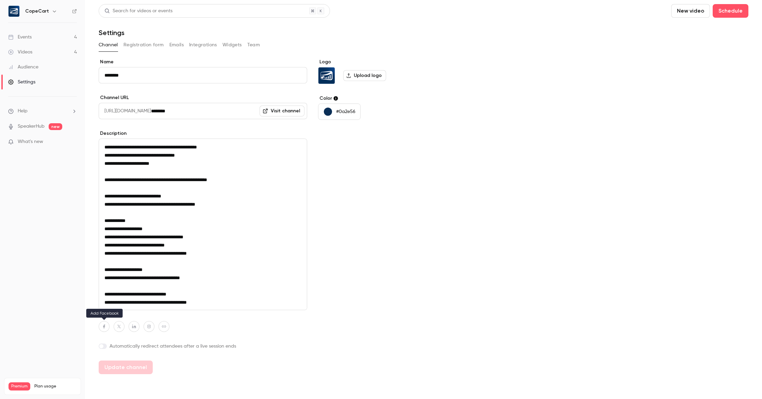
click at [106, 328] on icon "button" at bounding box center [104, 326] width 5 height 4
type input "**********"
drag, startPoint x: 141, startPoint y: 368, endPoint x: 149, endPoint y: 369, distance: 8.3
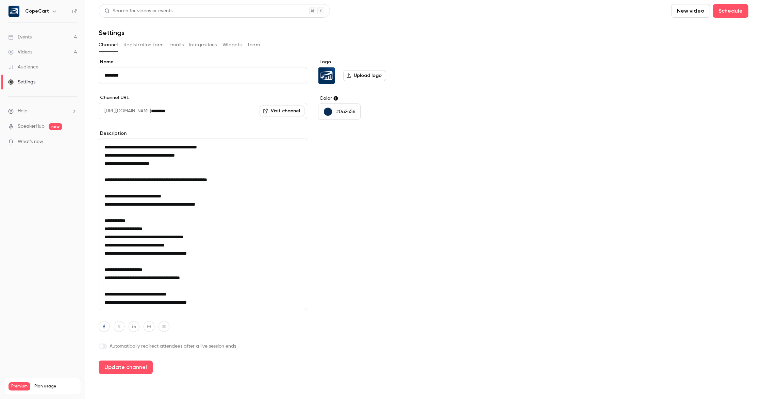
click at [141, 368] on button "Update channel" at bounding box center [126, 367] width 54 height 14
click at [282, 108] on link "Visit channel" at bounding box center [282, 110] width 45 height 11
drag, startPoint x: 104, startPoint y: 148, endPoint x: 239, endPoint y: 312, distance: 212.6
click at [239, 313] on div "**********" at bounding box center [203, 216] width 209 height 315
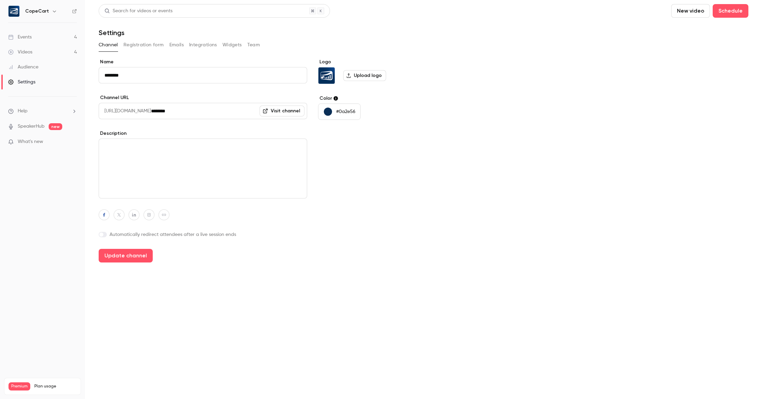
scroll to position [0, 0]
paste textarea "**********"
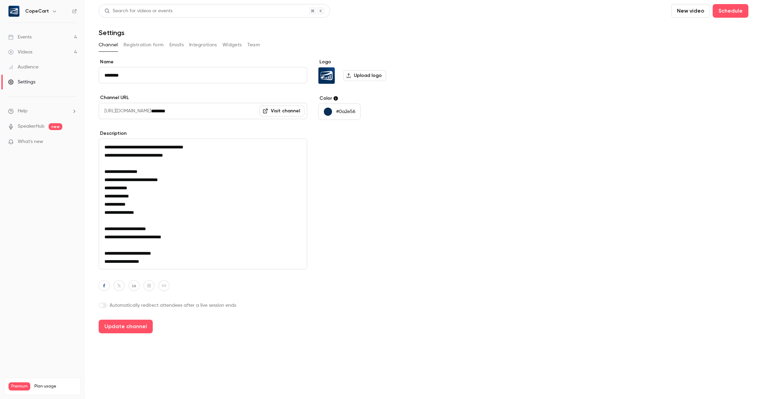
drag, startPoint x: 178, startPoint y: 157, endPoint x: 96, endPoint y: 154, distance: 82.1
click at [96, 154] on main "**********" at bounding box center [423, 199] width 677 height 399
click at [219, 149] on textarea "**********" at bounding box center [203, 204] width 209 height 131
click at [105, 238] on textarea "**********" at bounding box center [203, 204] width 209 height 131
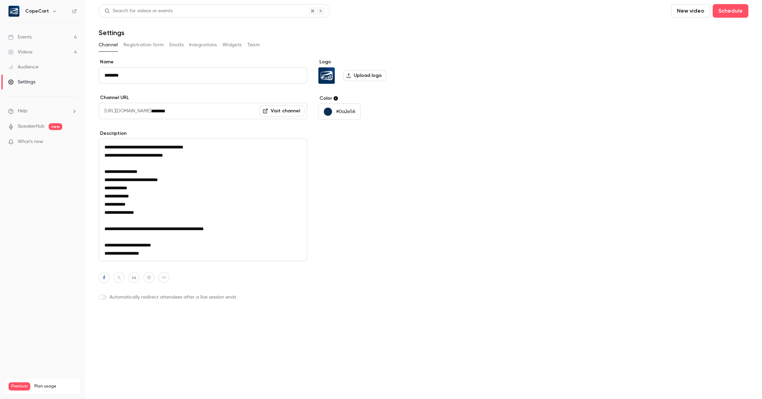
click at [133, 320] on button "Update channel" at bounding box center [126, 318] width 54 height 14
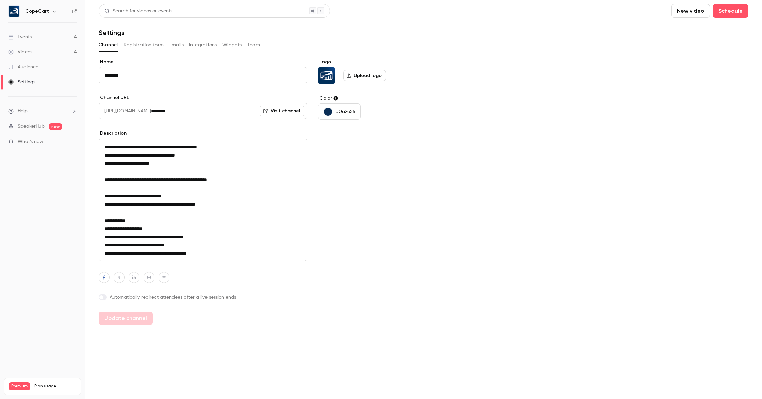
type textarea "**********"
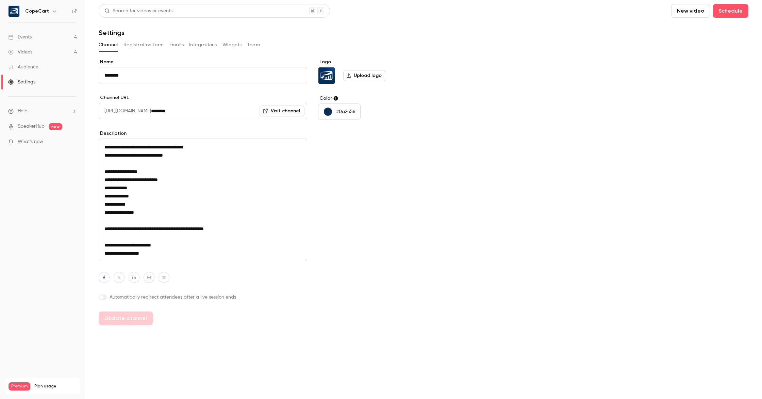
click at [151, 278] on icon "button" at bounding box center [149, 277] width 5 height 4
type input "**********"
click at [130, 320] on button "Update channel" at bounding box center [126, 318] width 54 height 14
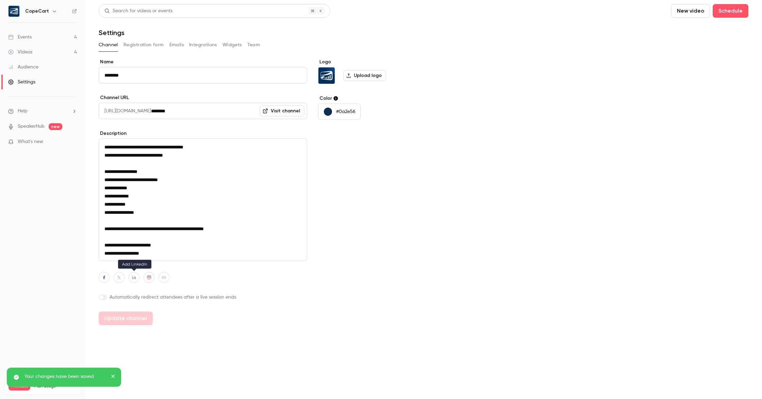
click at [133, 278] on icon "button" at bounding box center [134, 278] width 4 height 4
type input "**********"
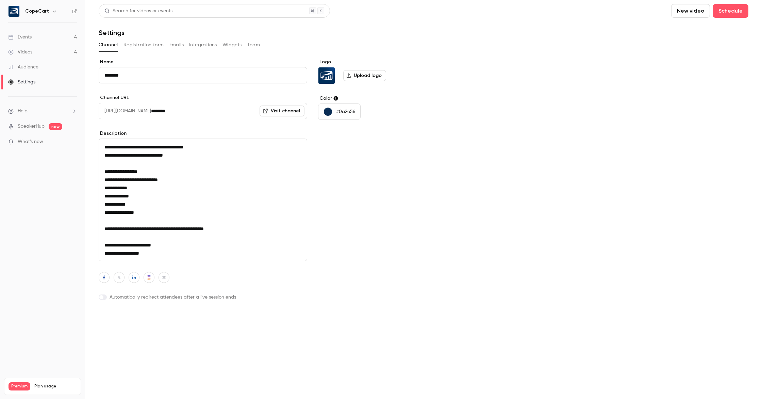
click at [131, 318] on button "Update channel" at bounding box center [126, 318] width 54 height 14
click at [43, 33] on link "Events 4" at bounding box center [42, 37] width 85 height 15
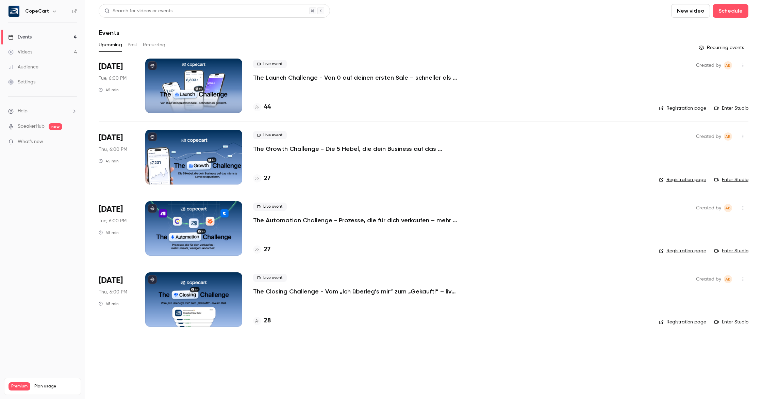
click at [185, 82] on div at bounding box center [193, 86] width 97 height 54
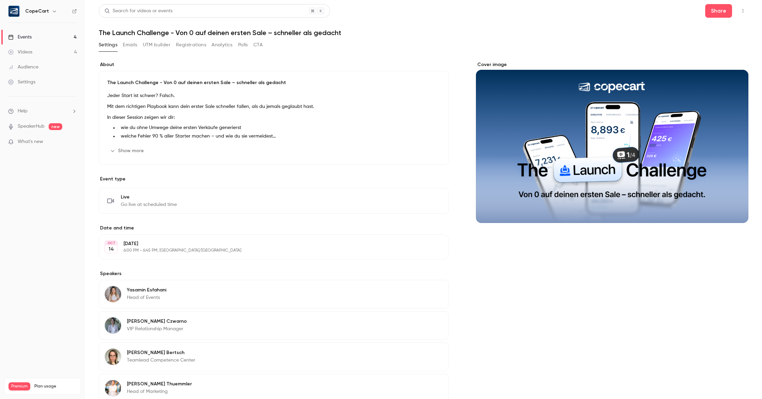
click at [133, 43] on button "Emails" at bounding box center [130, 44] width 14 height 11
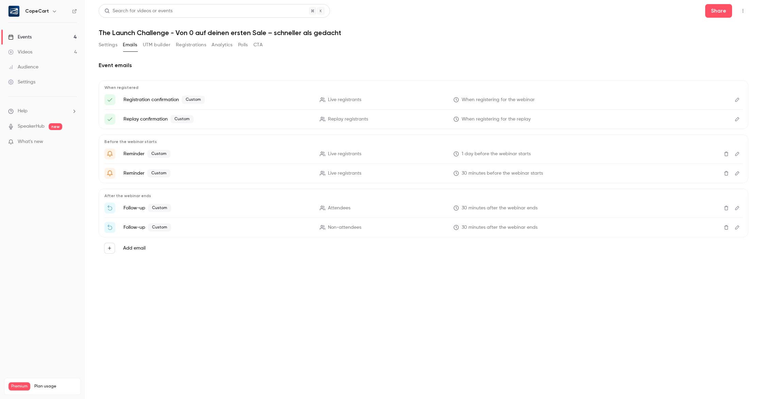
click at [737, 228] on icon "Edit" at bounding box center [737, 227] width 5 height 5
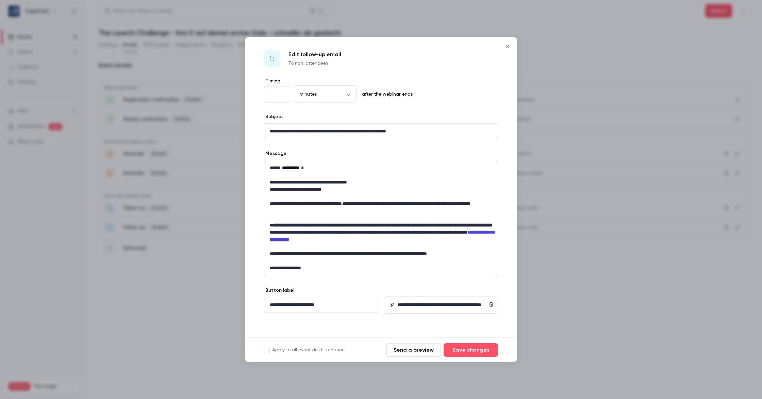
click at [284, 305] on p "**********" at bounding box center [321, 304] width 103 height 7
click at [478, 351] on button "Save changes" at bounding box center [471, 350] width 54 height 14
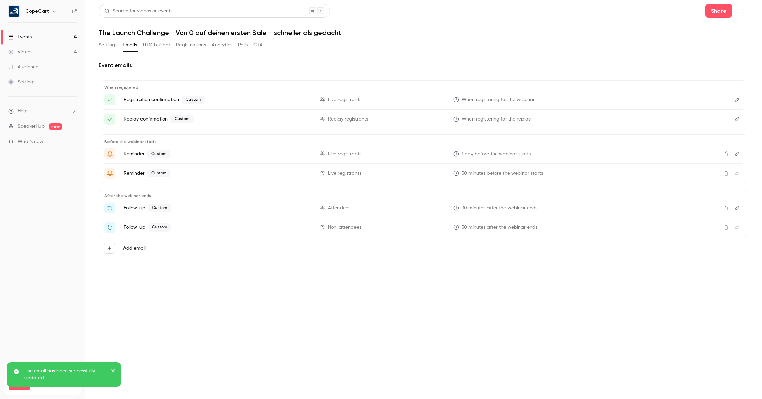
click at [46, 37] on link "Events 4" at bounding box center [42, 37] width 85 height 15
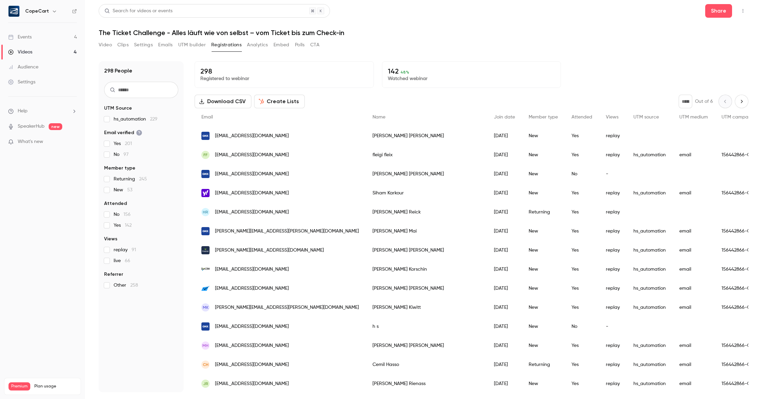
scroll to position [668, 0]
click at [44, 79] on link "Settings" at bounding box center [42, 82] width 85 height 15
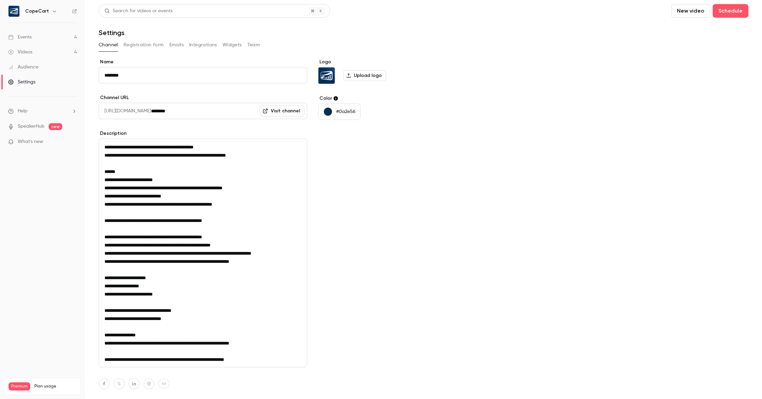
click at [287, 110] on link "Visit channel" at bounding box center [282, 110] width 45 height 11
